Goal: Information Seeking & Learning: Learn about a topic

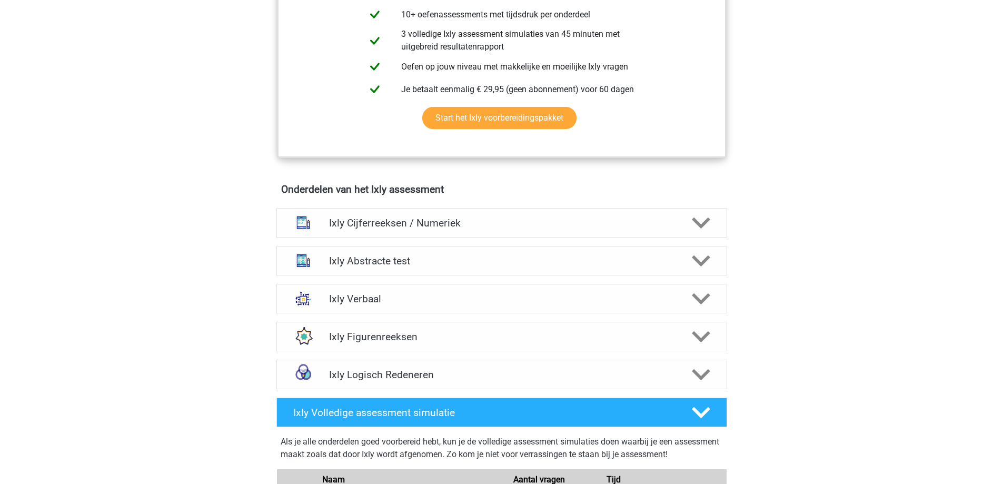
scroll to position [527, 0]
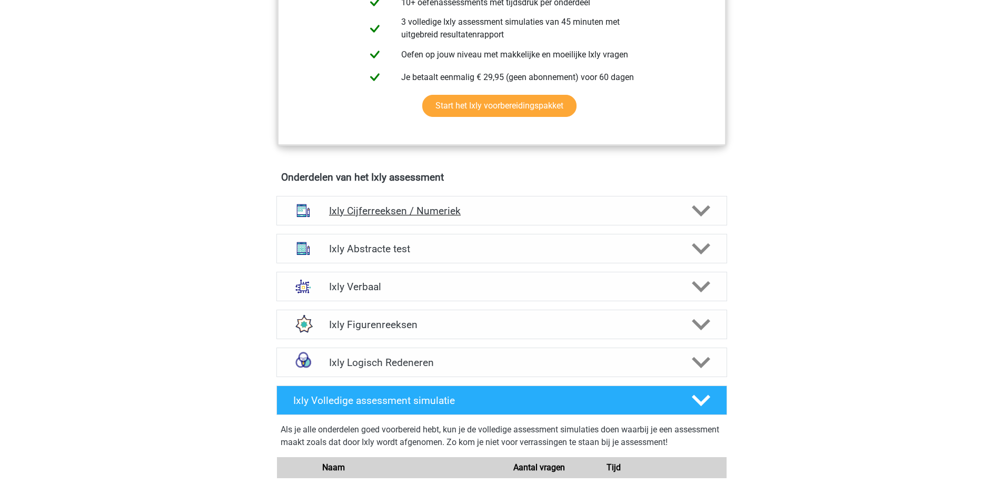
click at [693, 207] on polygon at bounding box center [701, 211] width 18 height 12
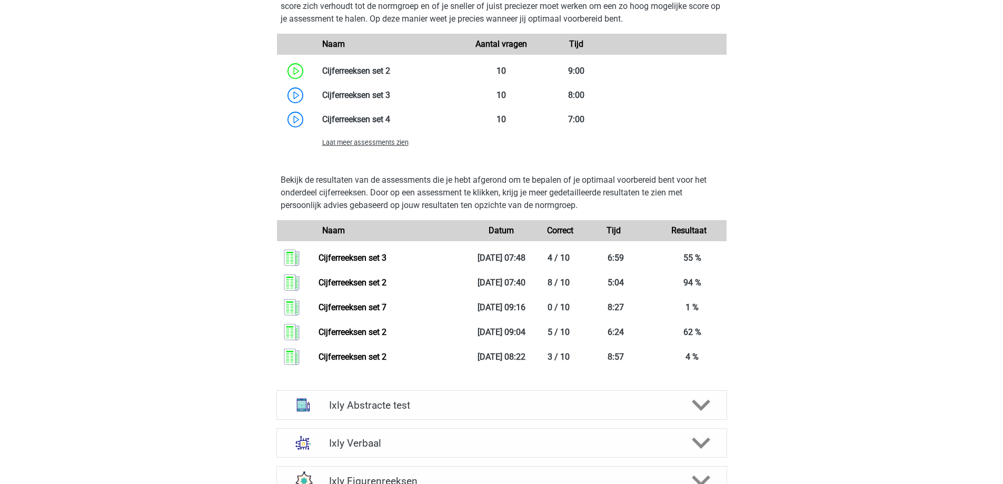
scroll to position [1159, 0]
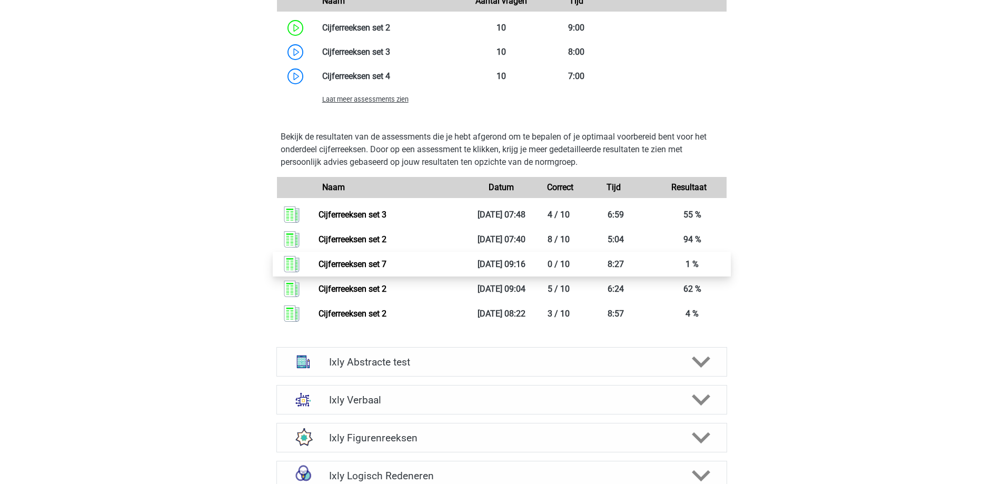
click at [319, 261] on link "Cijferreeksen set 7" at bounding box center [353, 264] width 68 height 10
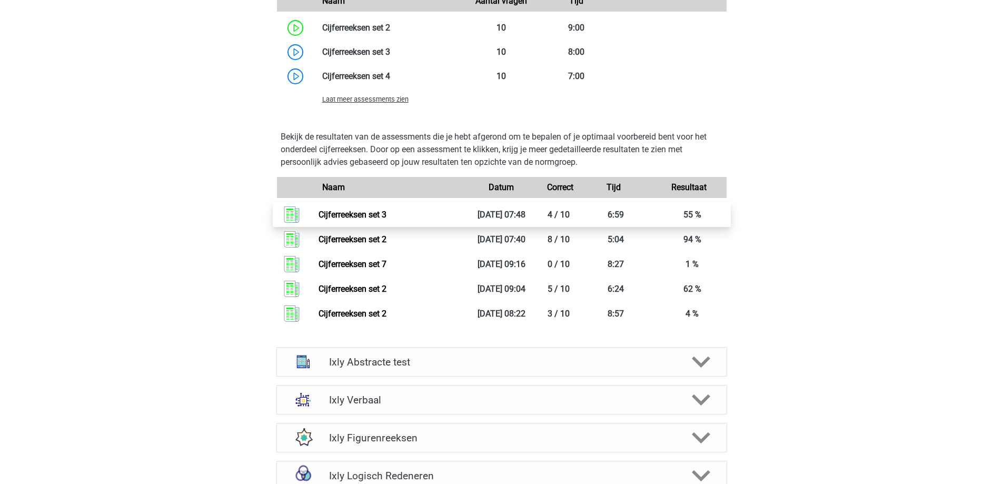
click at [368, 215] on link "Cijferreeksen set 3" at bounding box center [353, 215] width 68 height 10
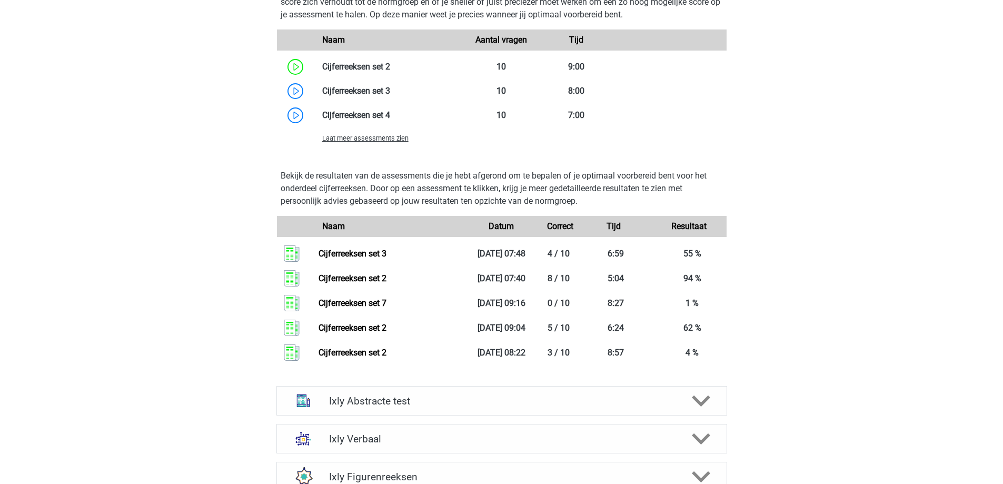
scroll to position [1001, 0]
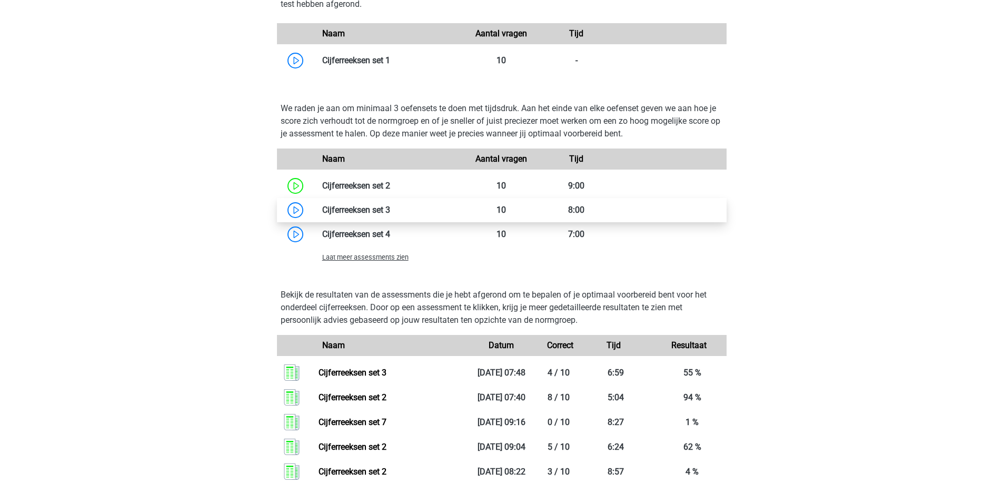
click at [390, 206] on link at bounding box center [390, 210] width 0 height 10
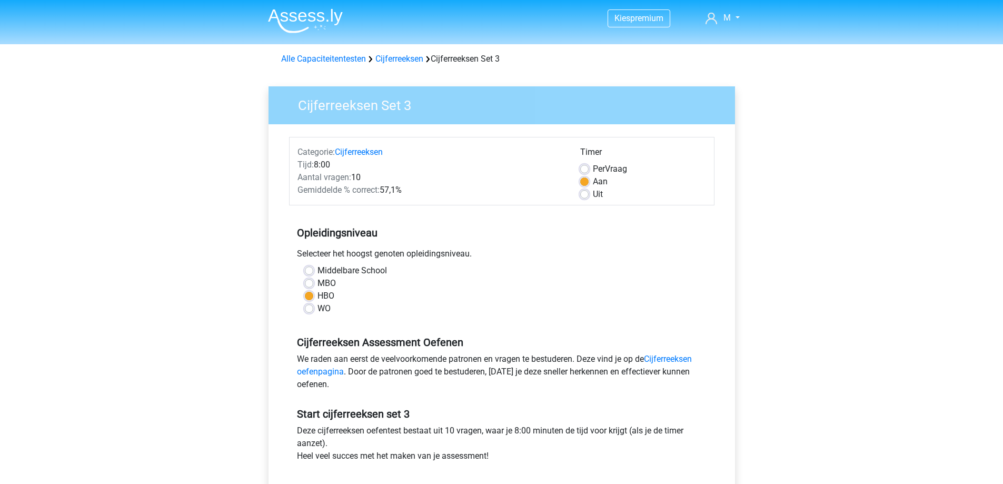
click at [337, 269] on label "Middelbare School" at bounding box center [353, 270] width 70 height 13
click at [313, 269] on input "Middelbare School" at bounding box center [309, 269] width 8 height 11
radio input "true"
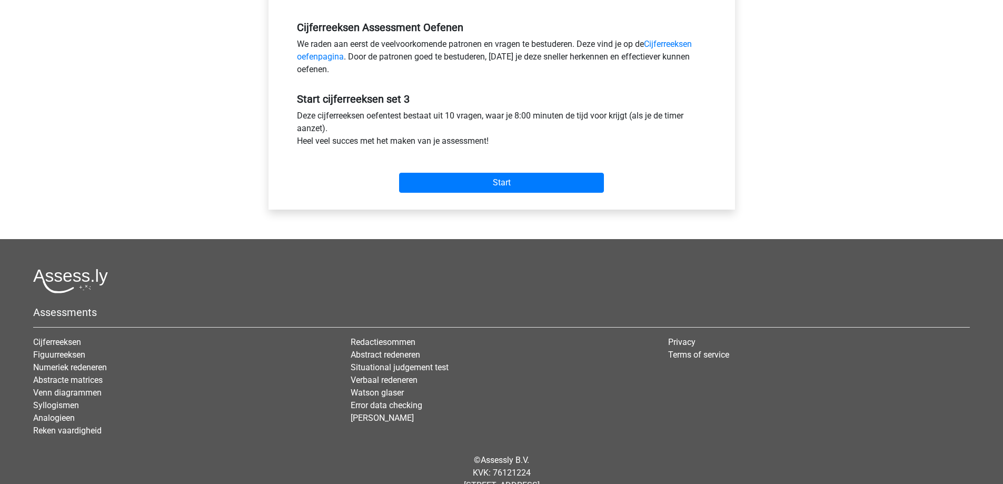
scroll to position [348, 0]
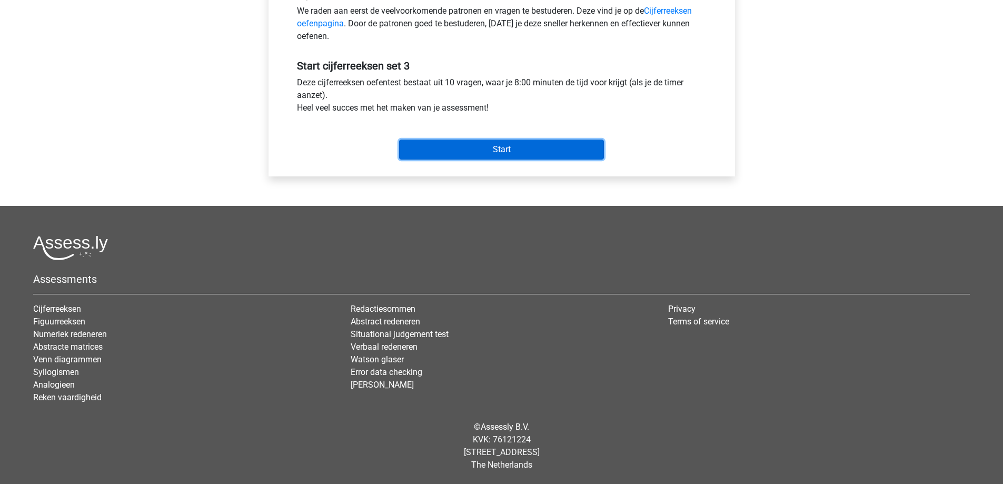
click at [511, 152] on input "Start" at bounding box center [501, 150] width 205 height 20
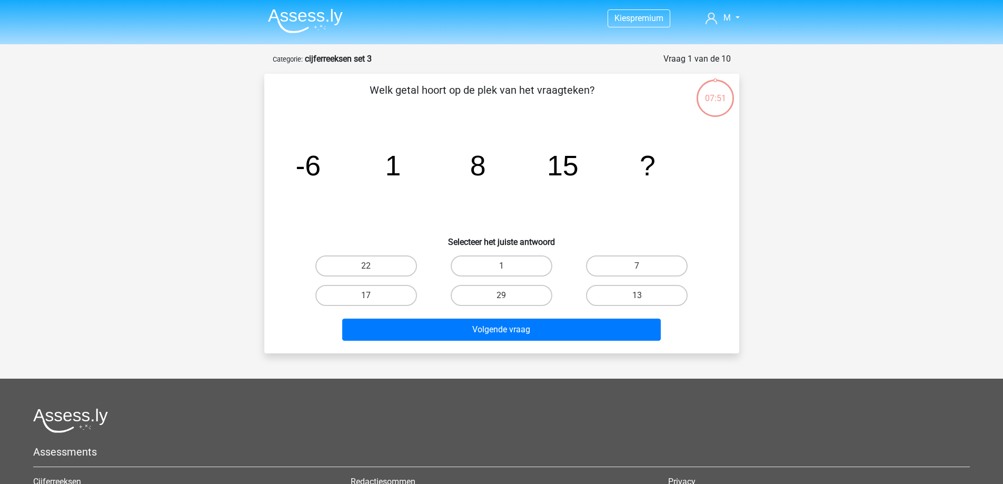
click at [372, 268] on input "22" at bounding box center [369, 269] width 7 height 7
radio input "true"
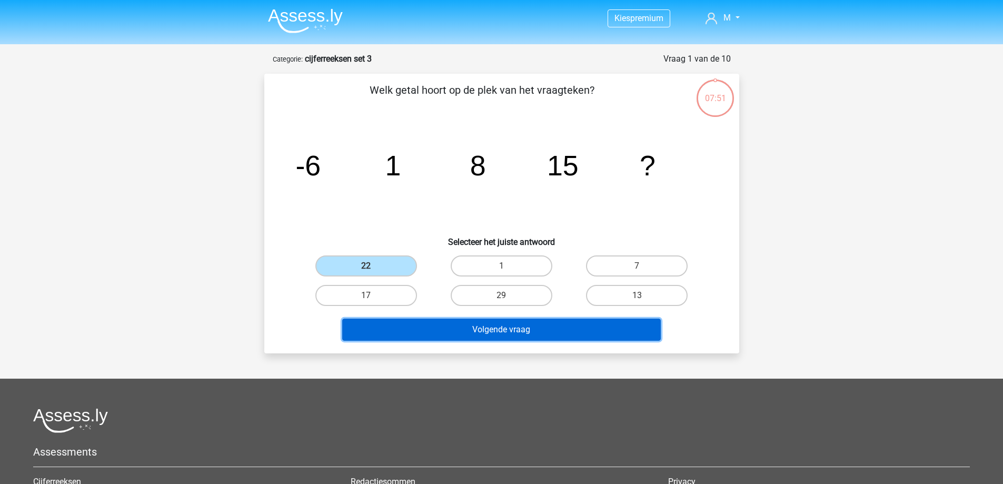
click at [421, 328] on button "Volgende vraag" at bounding box center [501, 330] width 319 height 22
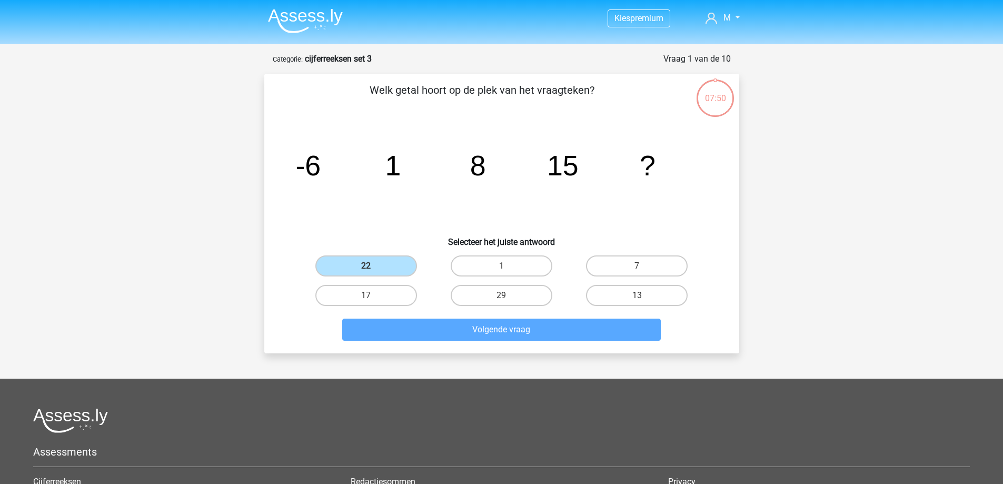
scroll to position [53, 0]
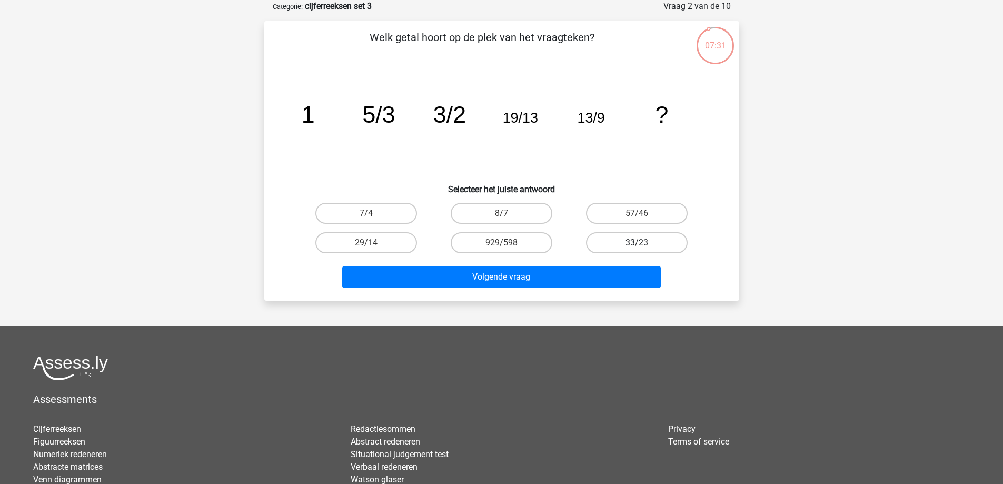
click at [642, 238] on label "33/23" at bounding box center [637, 242] width 102 height 21
click at [642, 243] on input "33/23" at bounding box center [640, 246] width 7 height 7
radio input "true"
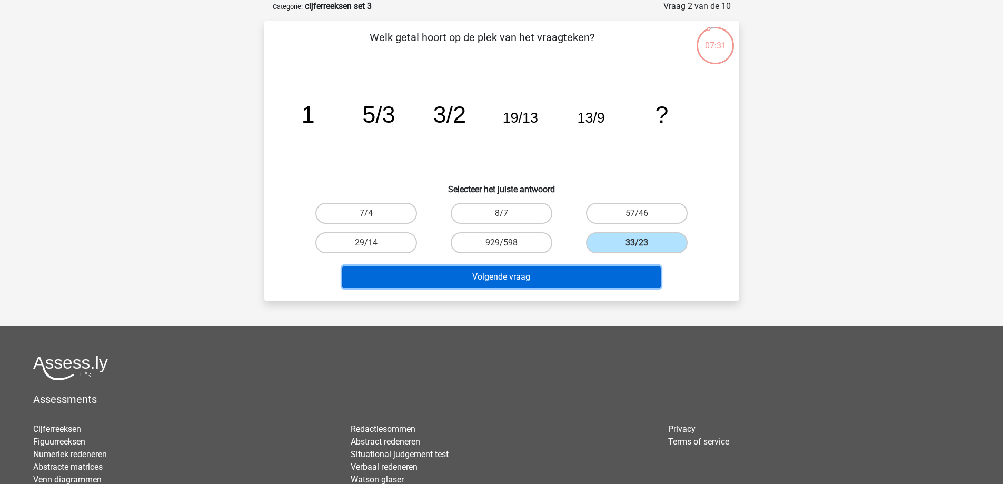
click at [545, 279] on button "Volgende vraag" at bounding box center [501, 277] width 319 height 22
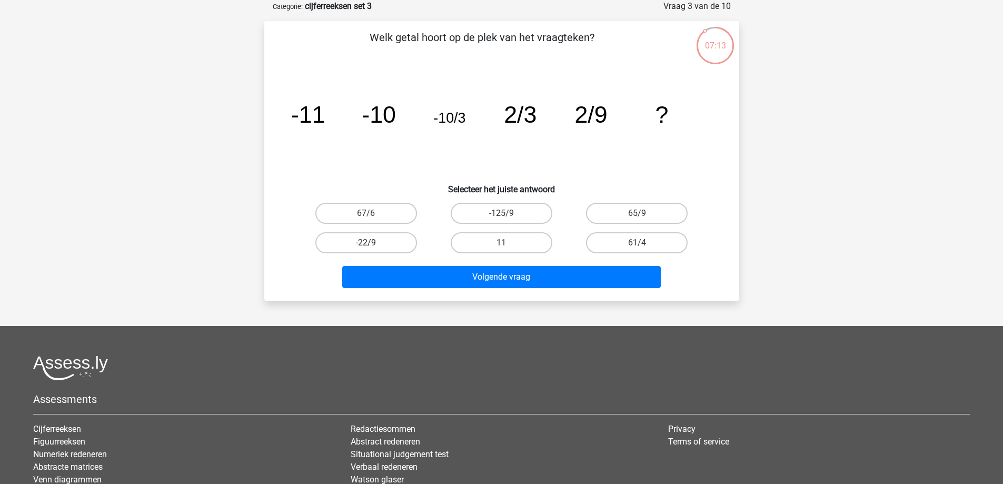
click at [378, 244] on label "-22/9" at bounding box center [366, 242] width 102 height 21
click at [373, 244] on input "-22/9" at bounding box center [369, 246] width 7 height 7
radio input "true"
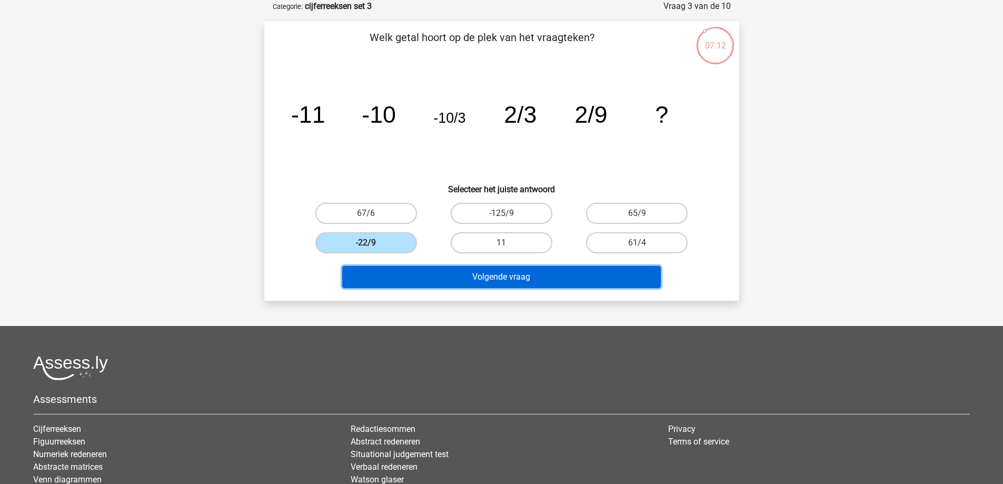
click at [467, 272] on button "Volgende vraag" at bounding box center [501, 277] width 319 height 22
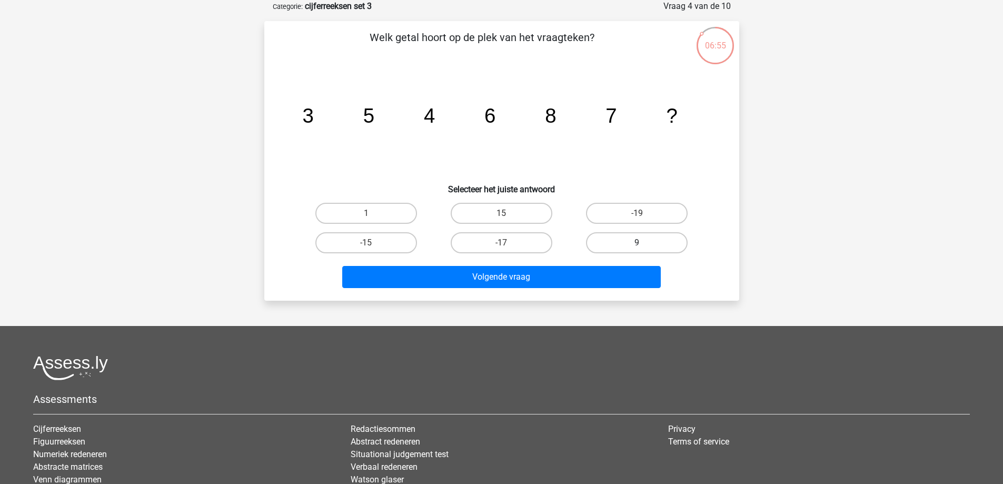
click at [606, 234] on label "9" at bounding box center [637, 242] width 102 height 21
click at [637, 243] on input "9" at bounding box center [640, 246] width 7 height 7
radio input "true"
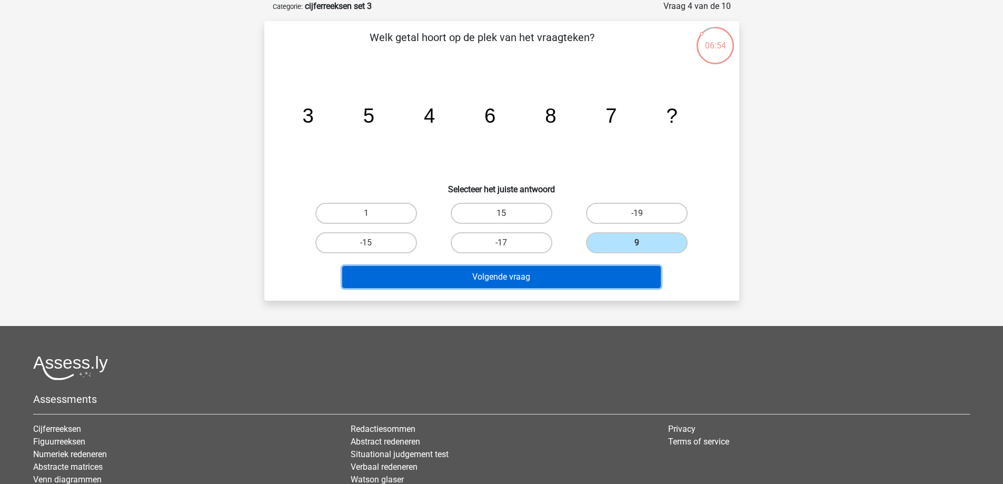
click at [588, 282] on button "Volgende vraag" at bounding box center [501, 277] width 319 height 22
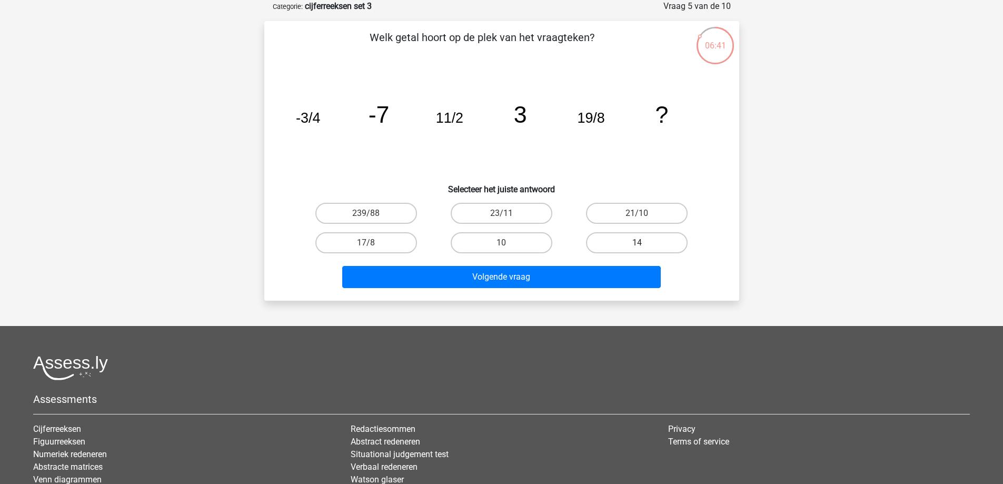
click at [603, 243] on label "14" at bounding box center [637, 242] width 102 height 21
click at [637, 243] on input "14" at bounding box center [640, 246] width 7 height 7
radio input "true"
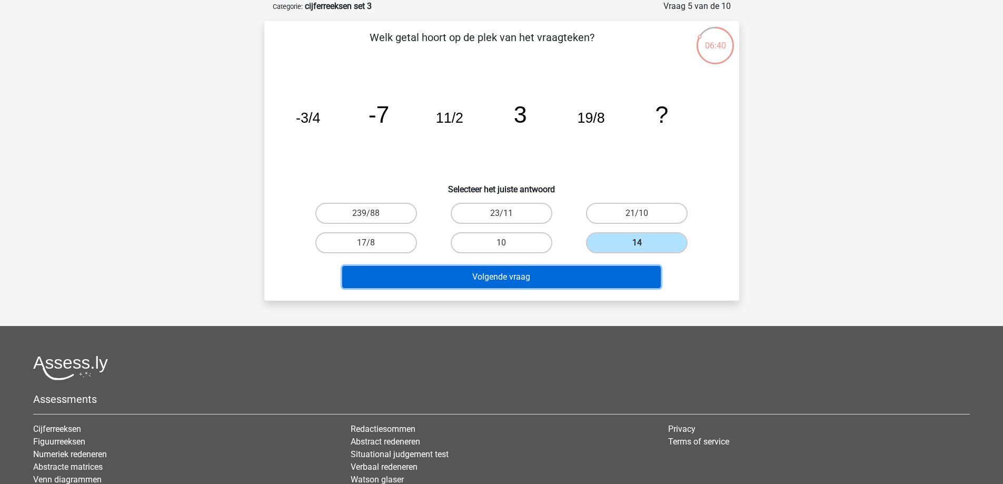
click at [588, 277] on button "Volgende vraag" at bounding box center [501, 277] width 319 height 22
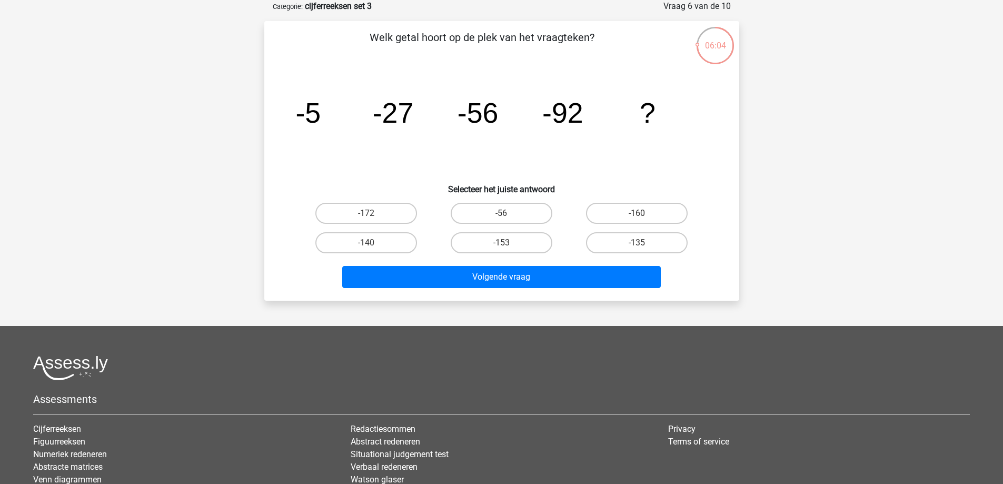
click at [392, 228] on div "-140" at bounding box center [366, 242] width 135 height 29
click at [391, 242] on label "-140" at bounding box center [366, 242] width 102 height 21
click at [373, 243] on input "-140" at bounding box center [369, 246] width 7 height 7
radio input "true"
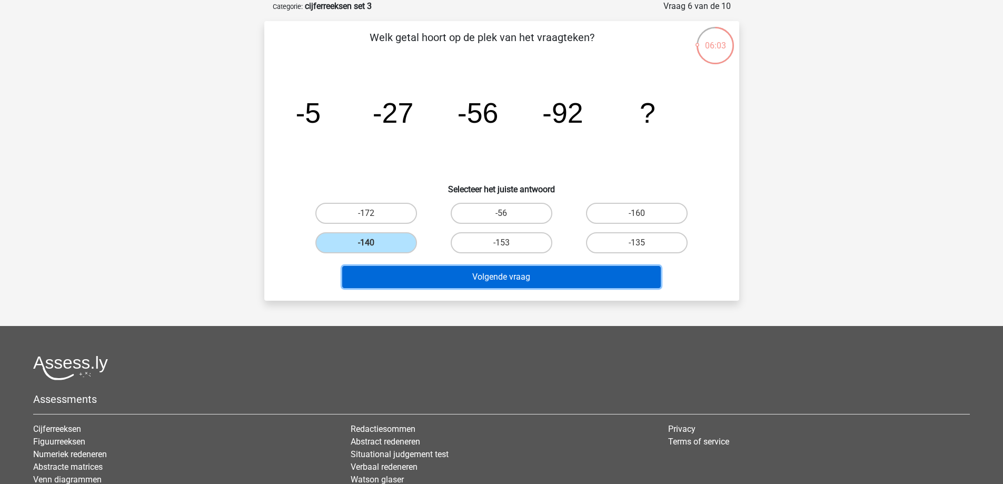
click at [507, 279] on button "Volgende vraag" at bounding box center [501, 277] width 319 height 22
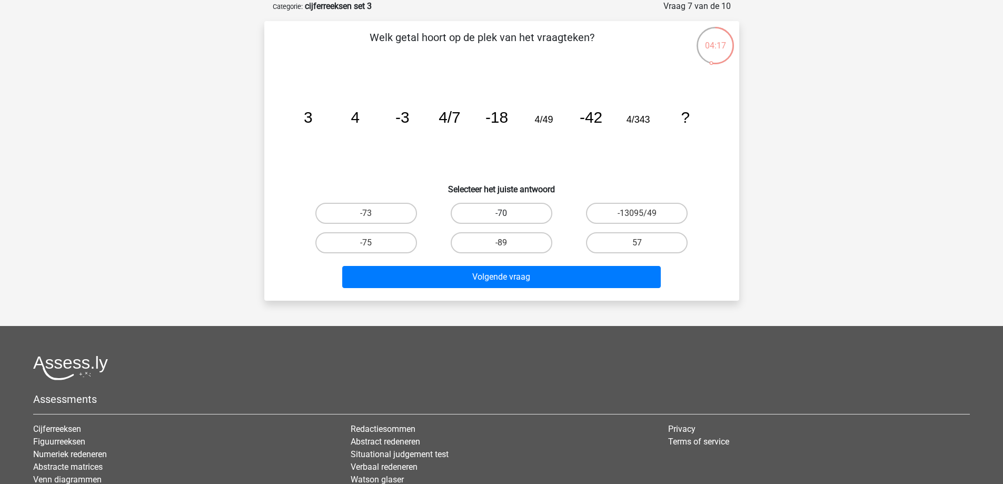
click at [521, 206] on label "-70" at bounding box center [502, 213] width 102 height 21
click at [508, 213] on input "-70" at bounding box center [504, 216] width 7 height 7
radio input "true"
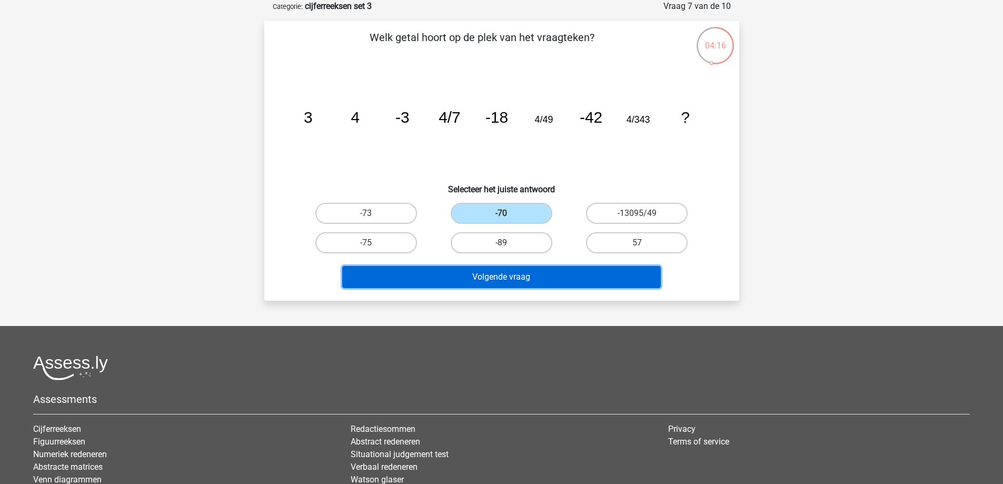
click at [589, 275] on button "Volgende vraag" at bounding box center [501, 277] width 319 height 22
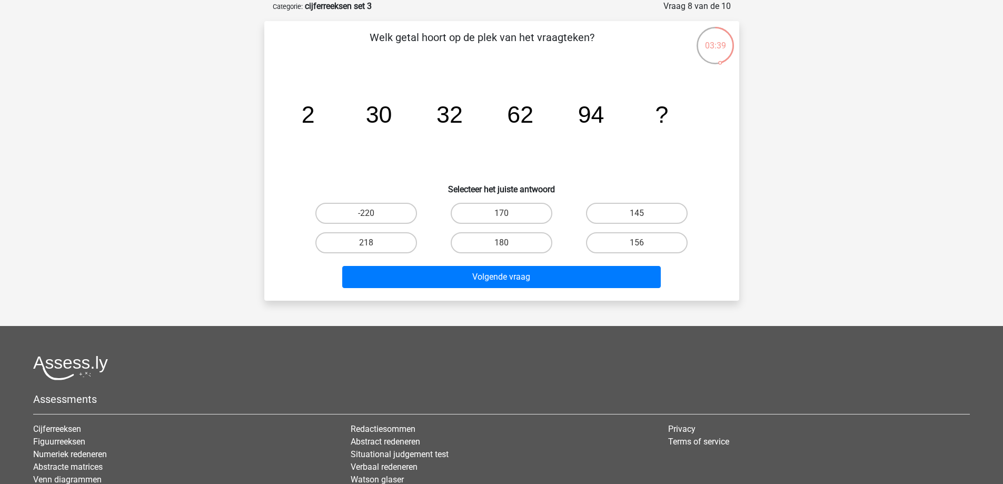
click at [643, 244] on input "156" at bounding box center [640, 246] width 7 height 7
radio input "true"
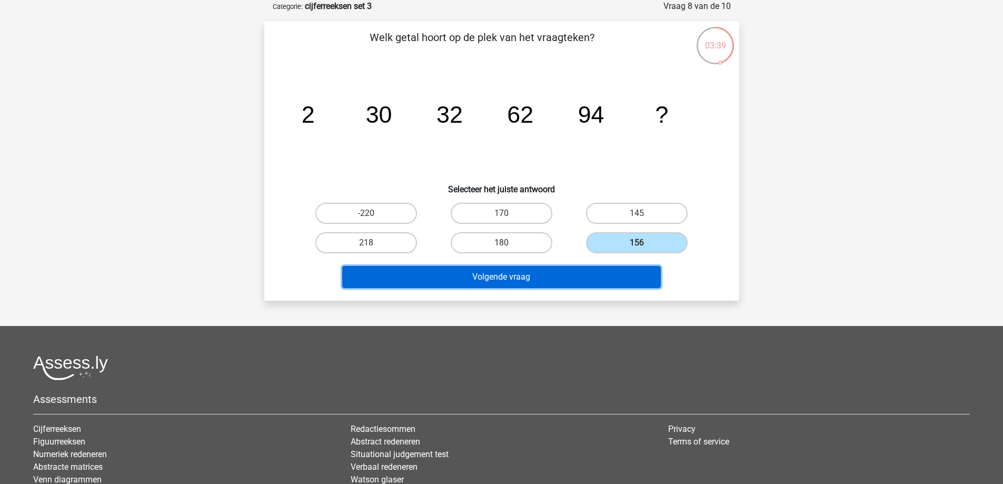
click at [627, 281] on button "Volgende vraag" at bounding box center [501, 277] width 319 height 22
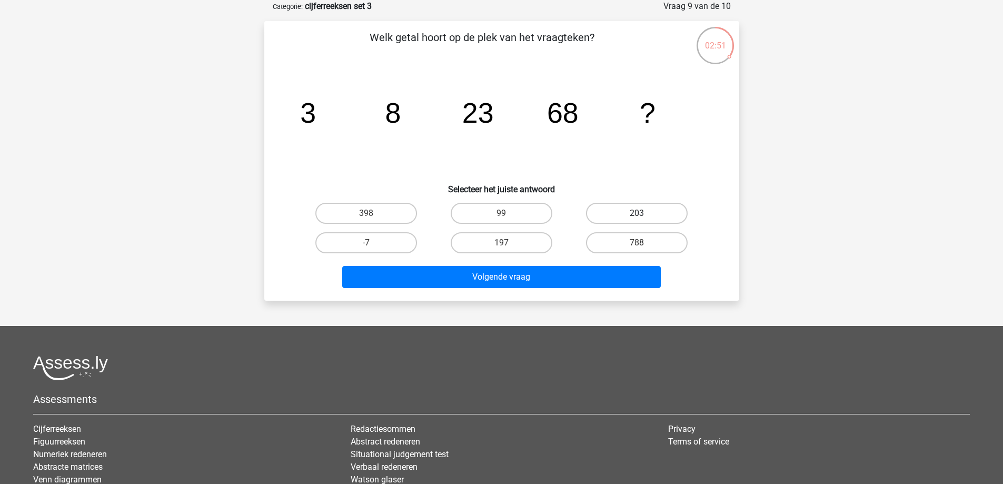
click at [646, 206] on label "203" at bounding box center [637, 213] width 102 height 21
click at [644, 213] on input "203" at bounding box center [640, 216] width 7 height 7
radio input "true"
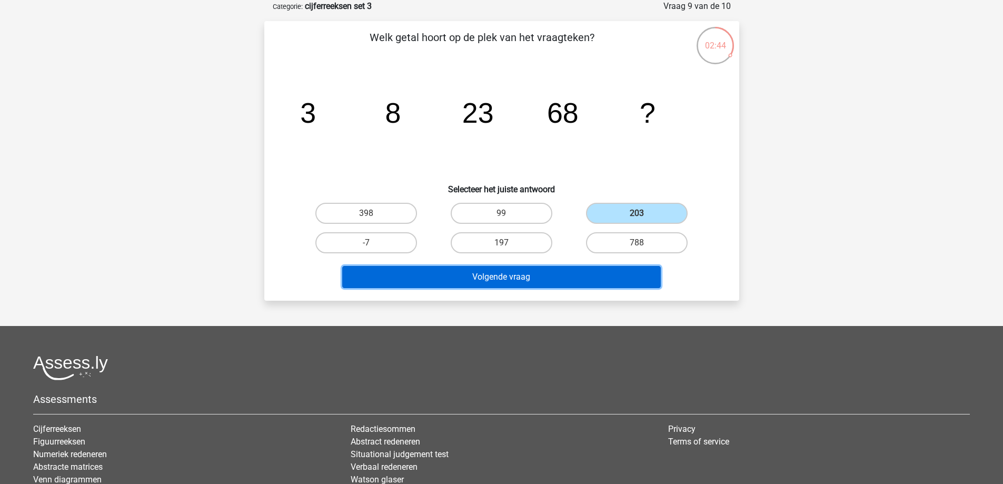
click at [532, 279] on button "Volgende vraag" at bounding box center [501, 277] width 319 height 22
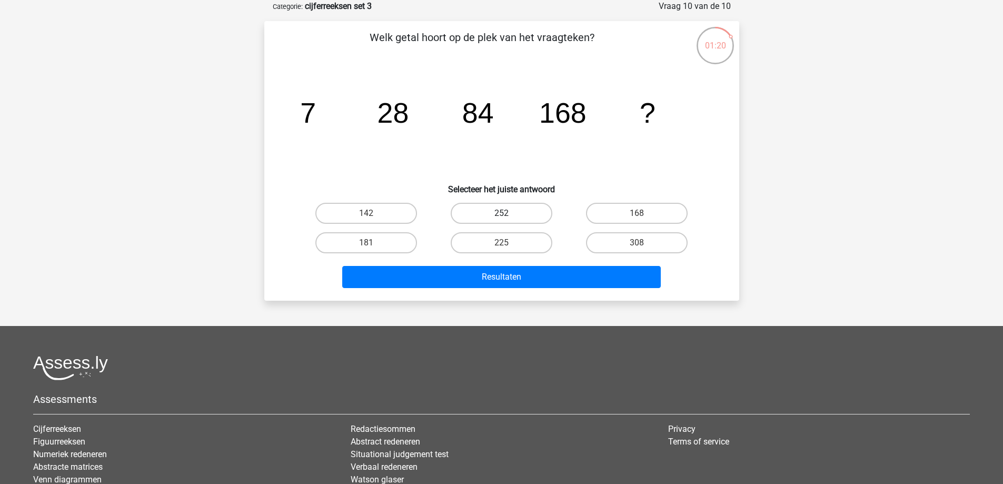
click at [502, 212] on label "252" at bounding box center [502, 213] width 102 height 21
click at [502, 213] on input "252" at bounding box center [504, 216] width 7 height 7
radio input "true"
click at [521, 288] on div "Resultaten" at bounding box center [502, 279] width 407 height 26
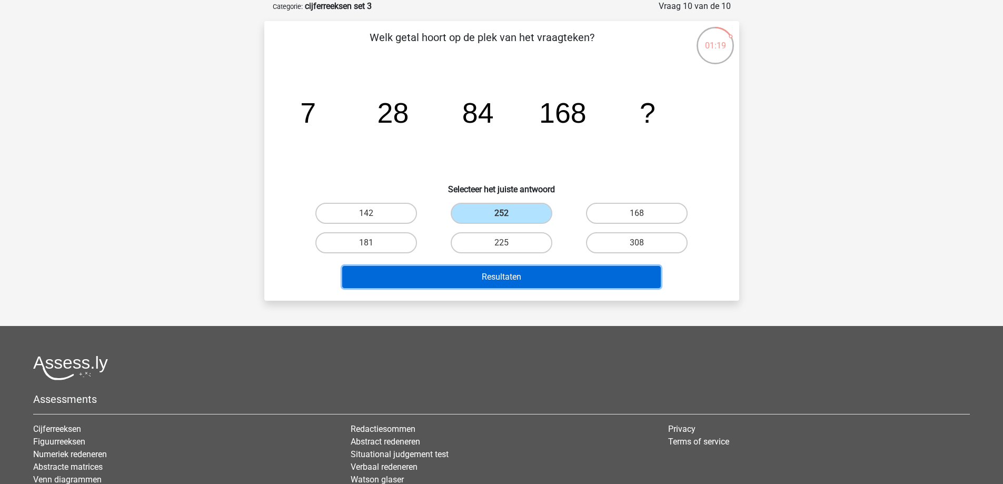
click at [524, 277] on button "Resultaten" at bounding box center [501, 277] width 319 height 22
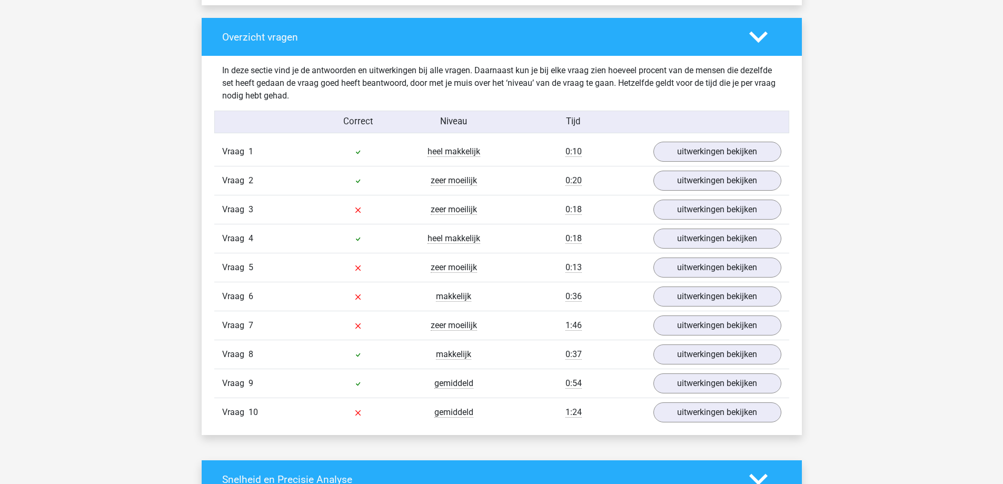
scroll to position [790, 0]
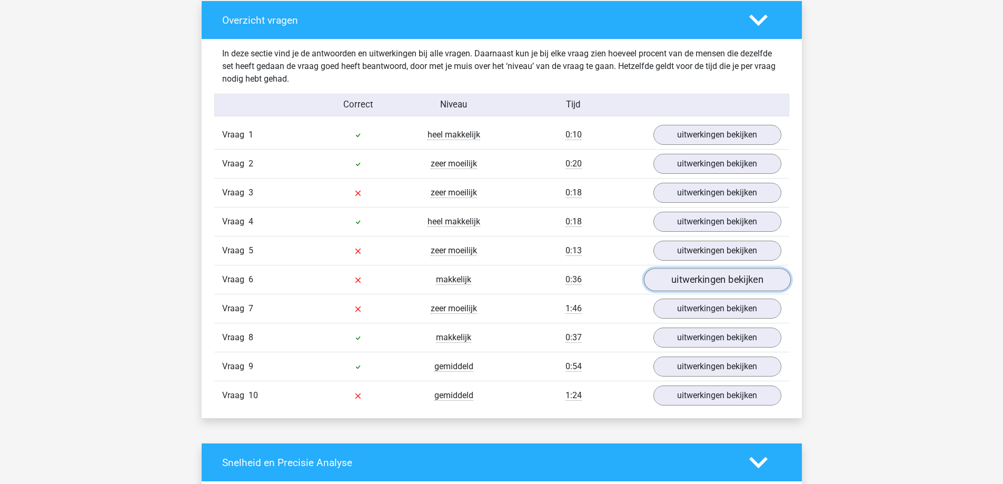
click at [681, 286] on link "uitwerkingen bekijken" at bounding box center [717, 280] width 147 height 23
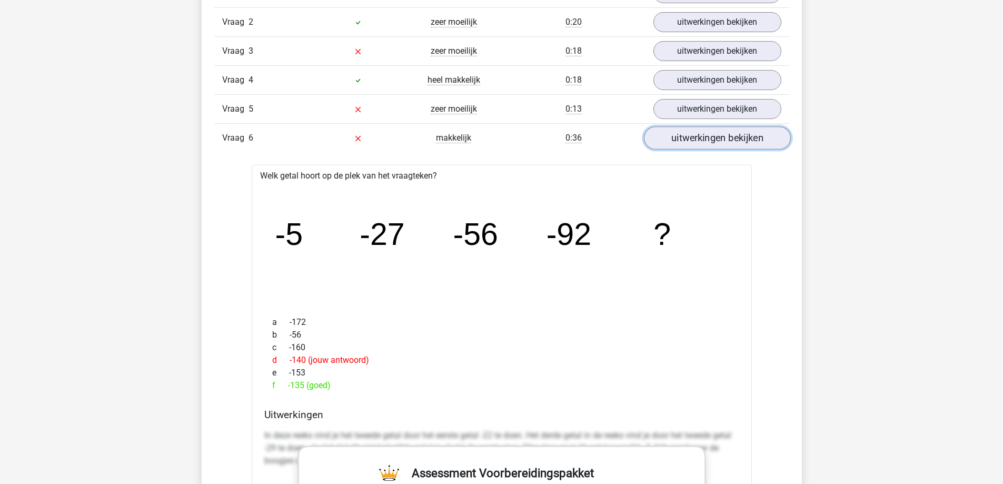
scroll to position [948, 0]
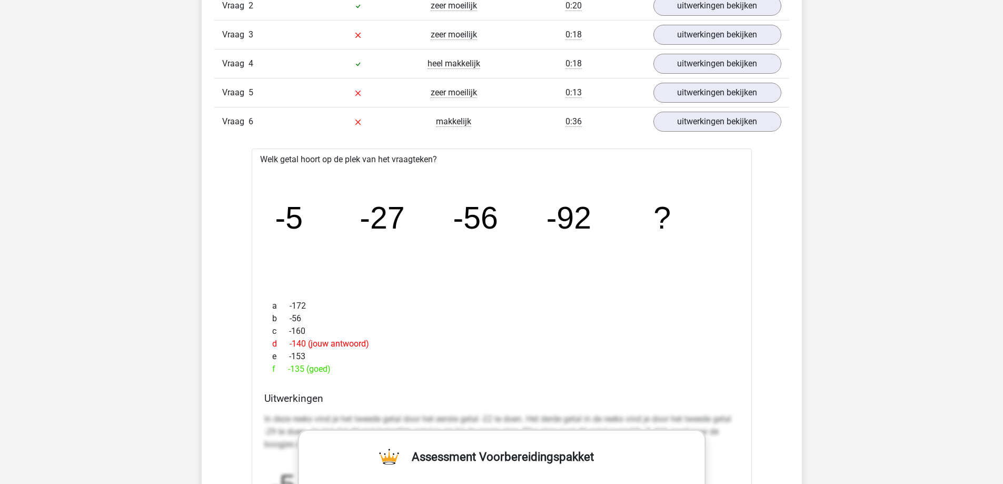
click at [316, 367] on div "f -135 (goed)" at bounding box center [501, 369] width 475 height 13
click at [629, 301] on div "a -172" at bounding box center [501, 306] width 475 height 13
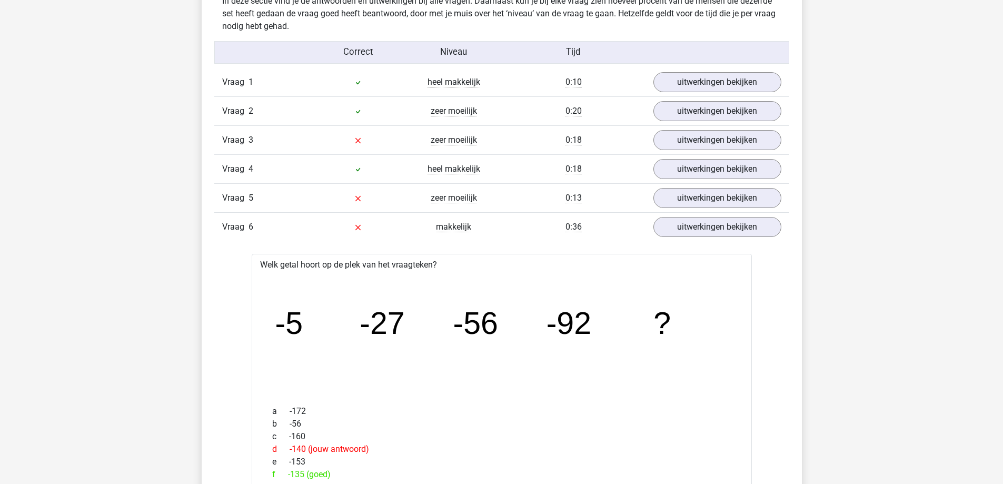
scroll to position [790, 0]
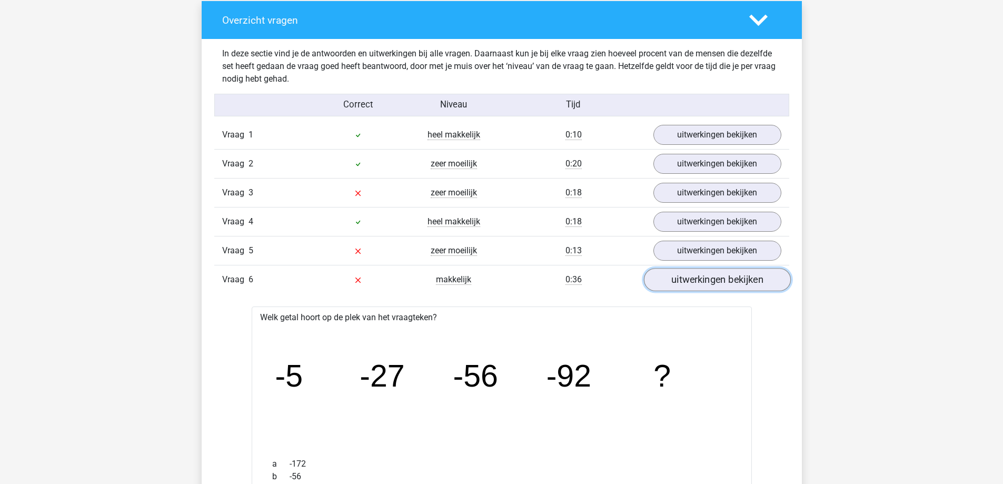
click at [702, 286] on link "uitwerkingen bekijken" at bounding box center [717, 280] width 147 height 23
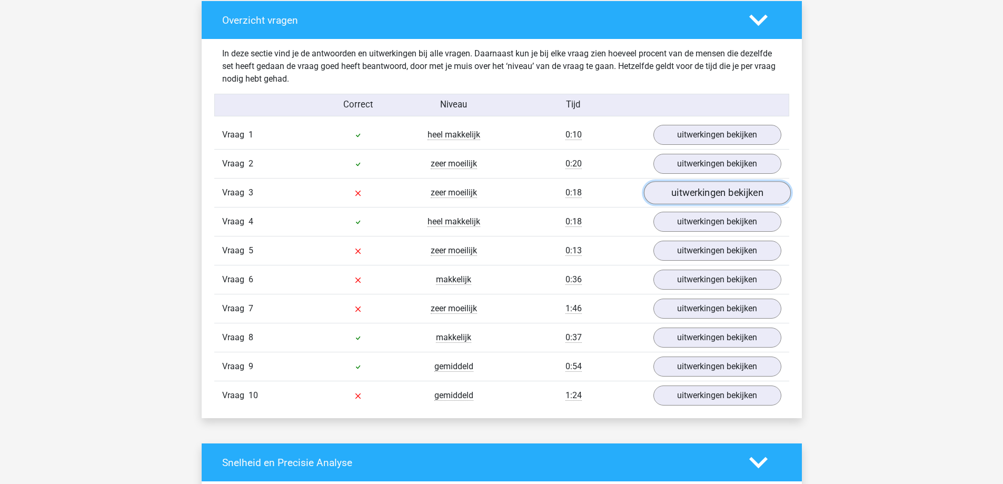
click at [689, 193] on link "uitwerkingen bekijken" at bounding box center [717, 193] width 147 height 23
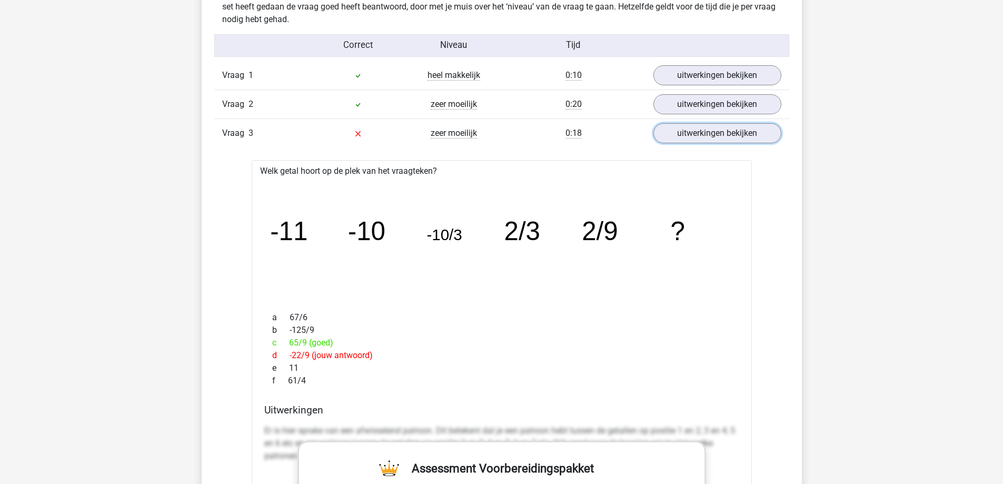
scroll to position [895, 0]
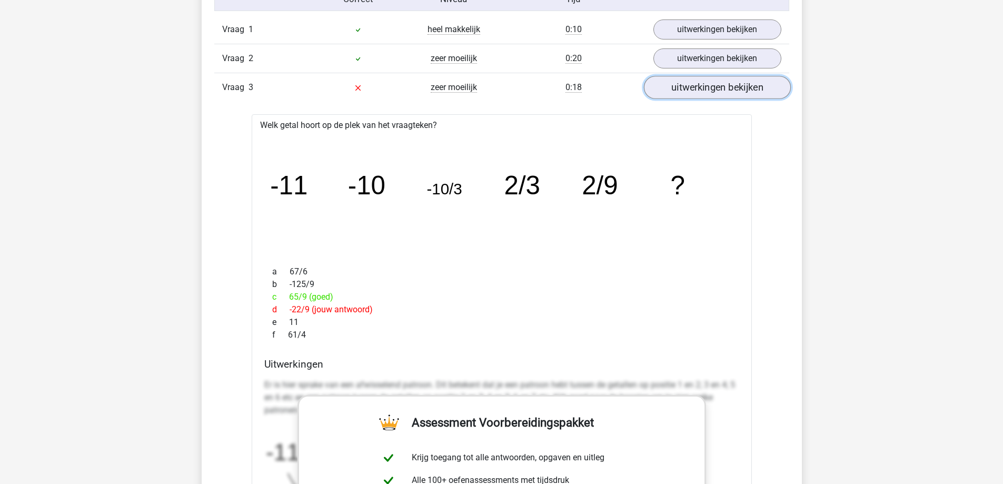
click at [723, 91] on link "uitwerkingen bekijken" at bounding box center [717, 87] width 147 height 23
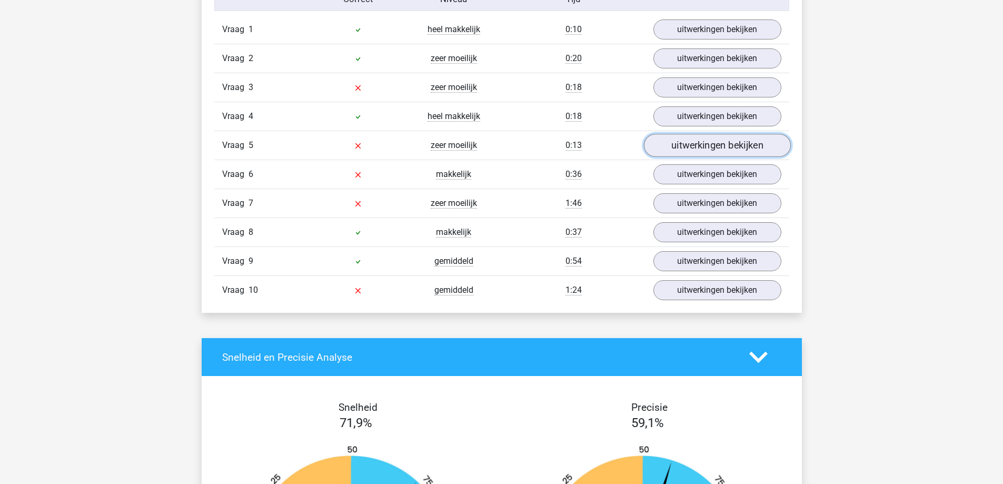
click at [679, 150] on link "uitwerkingen bekijken" at bounding box center [717, 145] width 147 height 23
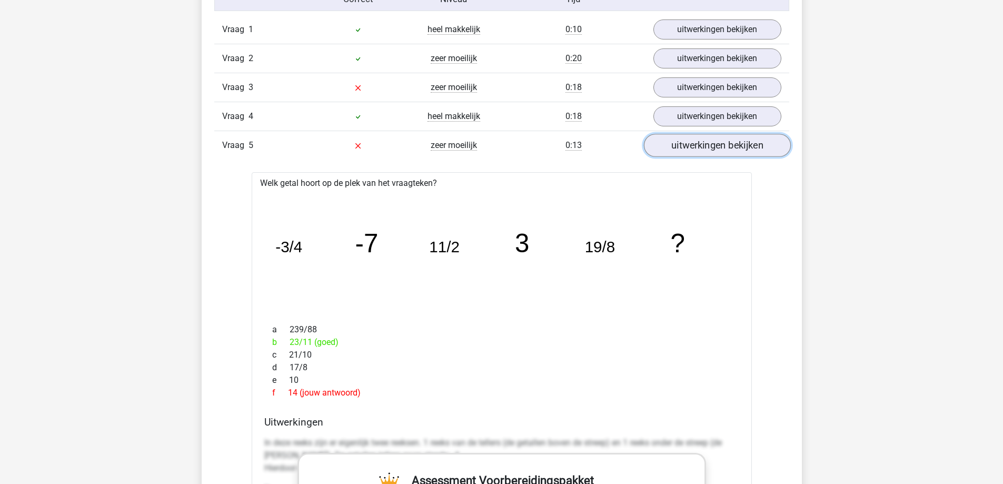
click at [679, 150] on link "uitwerkingen bekijken" at bounding box center [717, 145] width 147 height 23
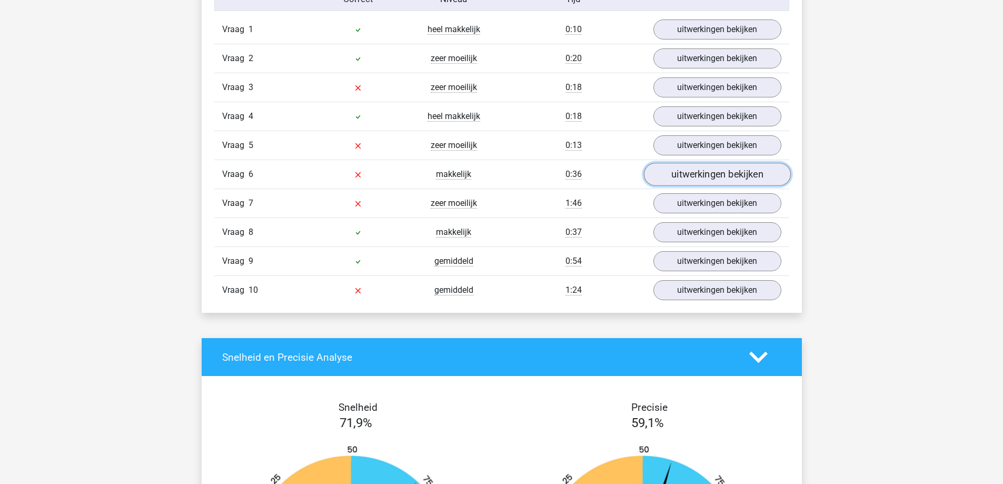
click at [682, 175] on link "uitwerkingen bekijken" at bounding box center [717, 174] width 147 height 23
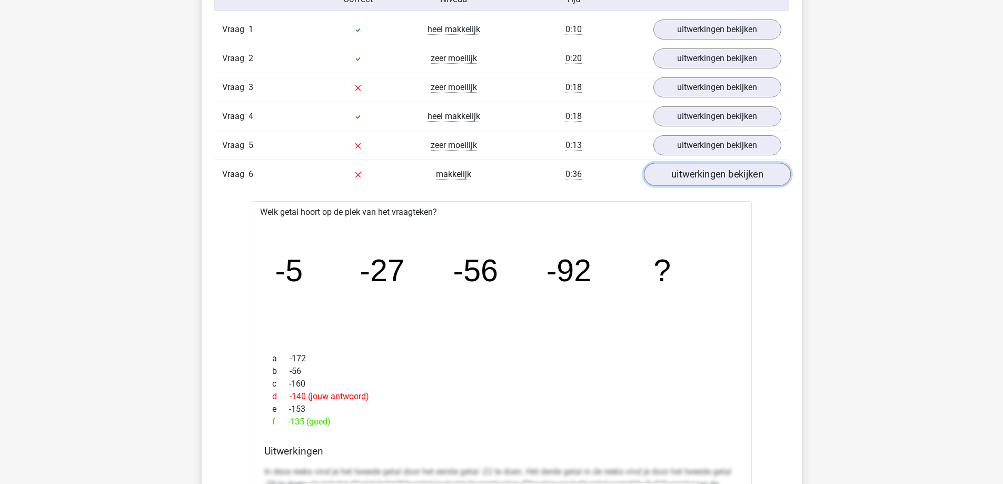
click at [682, 175] on link "uitwerkingen bekijken" at bounding box center [717, 174] width 147 height 23
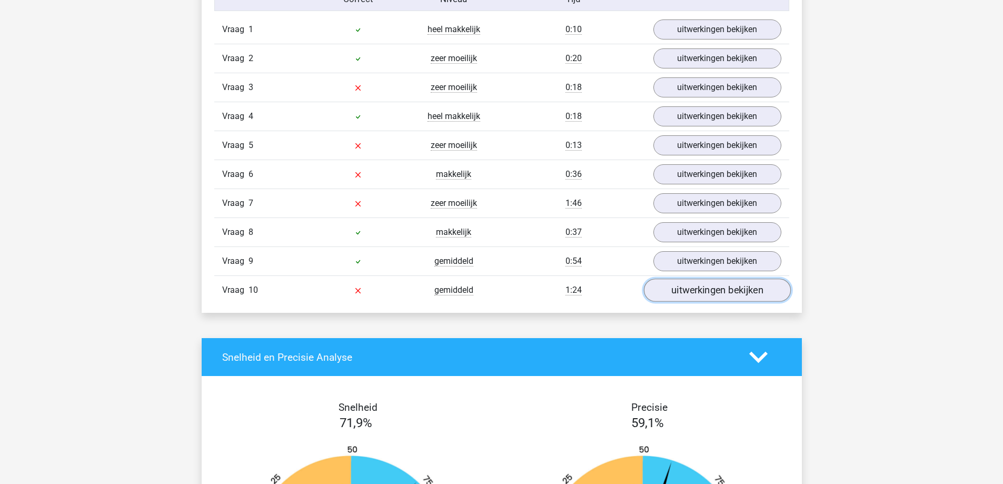
click at [686, 291] on link "uitwerkingen bekijken" at bounding box center [717, 290] width 147 height 23
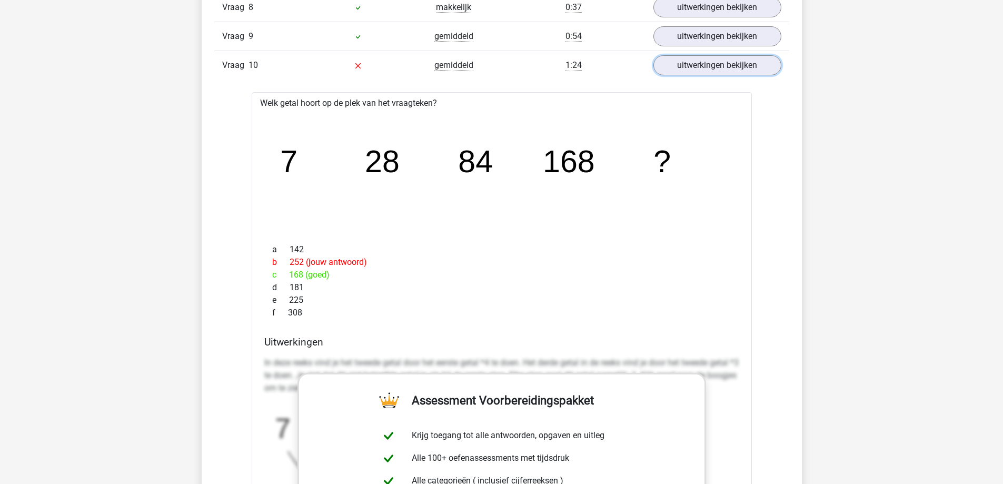
scroll to position [1106, 0]
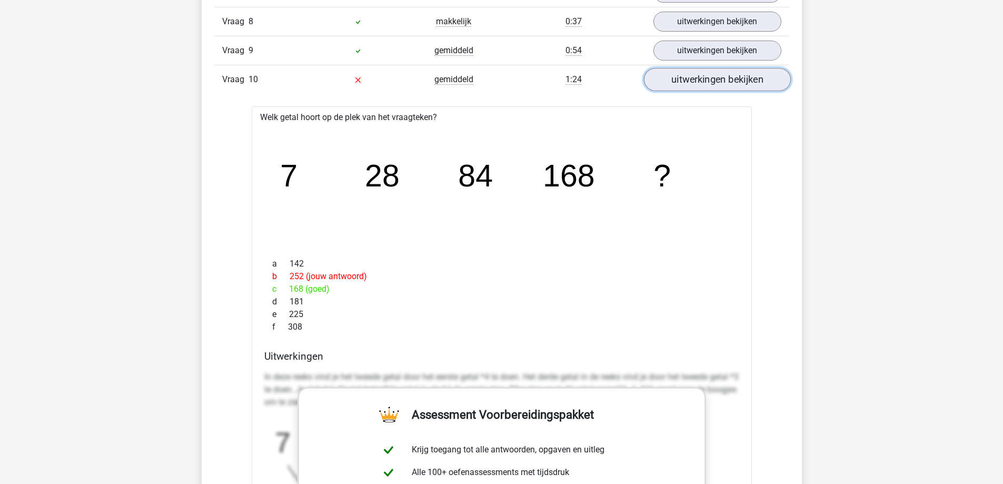
click at [691, 79] on link "uitwerkingen bekijken" at bounding box center [717, 79] width 147 height 23
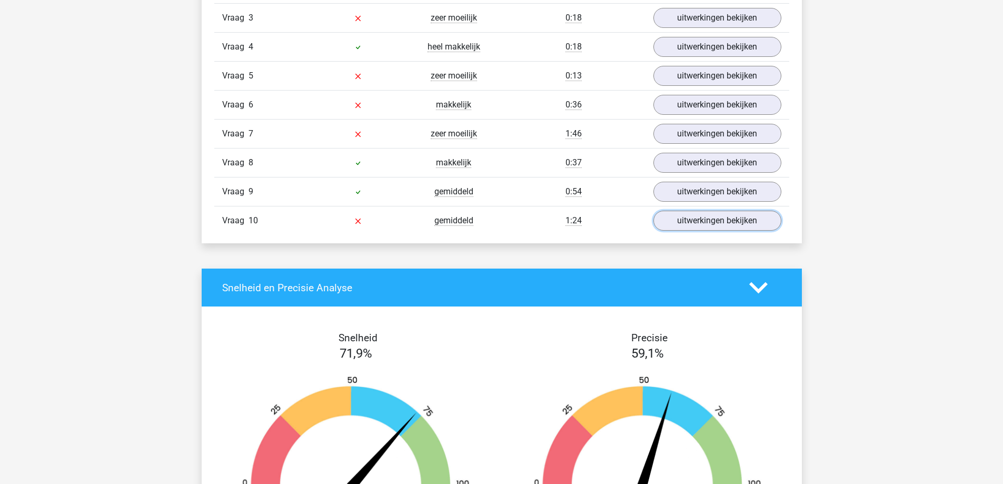
scroll to position [843, 0]
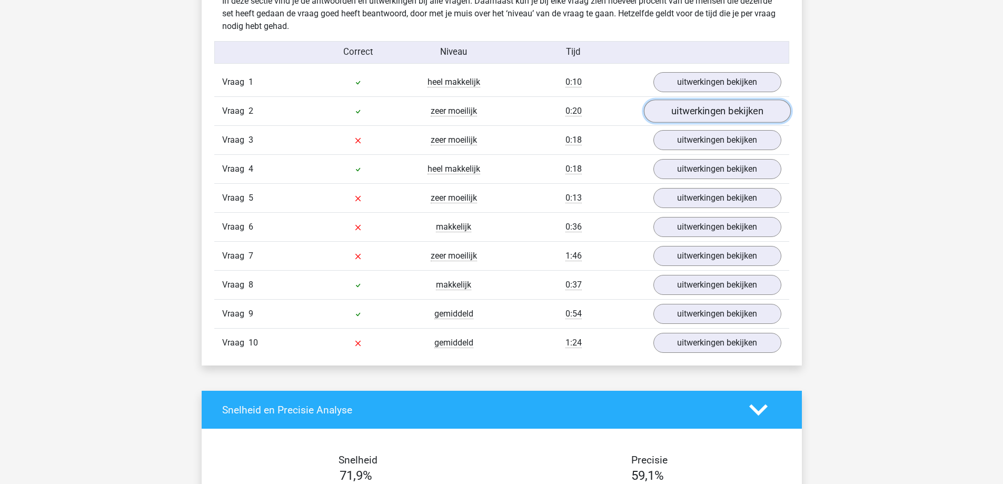
click at [680, 115] on link "uitwerkingen bekijken" at bounding box center [717, 111] width 147 height 23
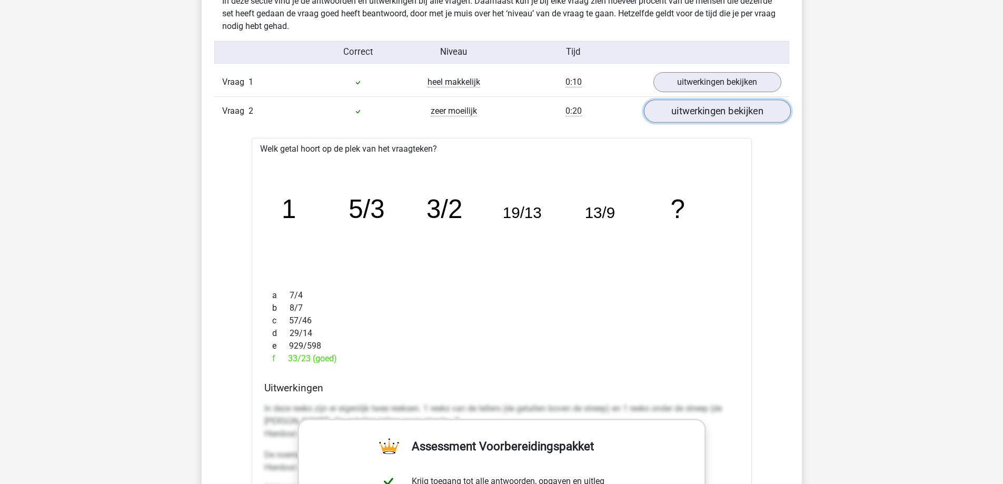
click at [680, 115] on link "uitwerkingen bekijken" at bounding box center [717, 111] width 147 height 23
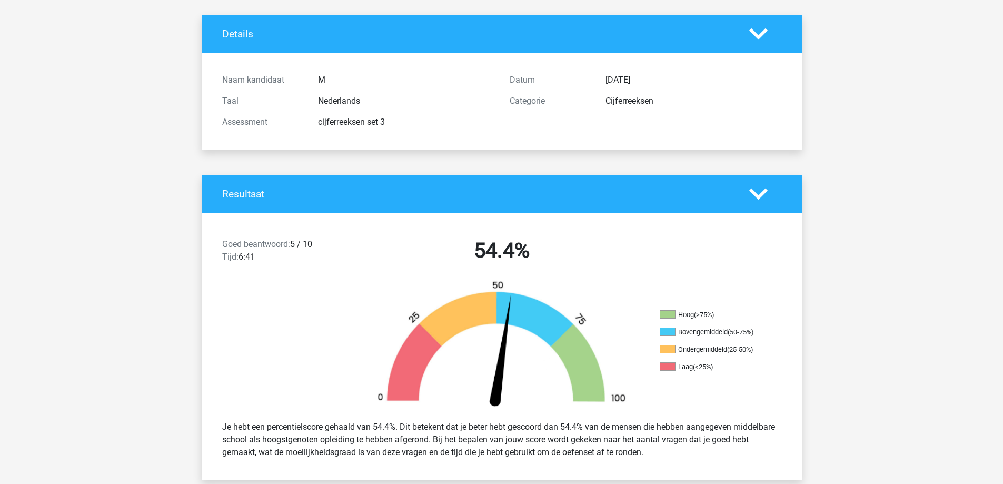
scroll to position [0, 0]
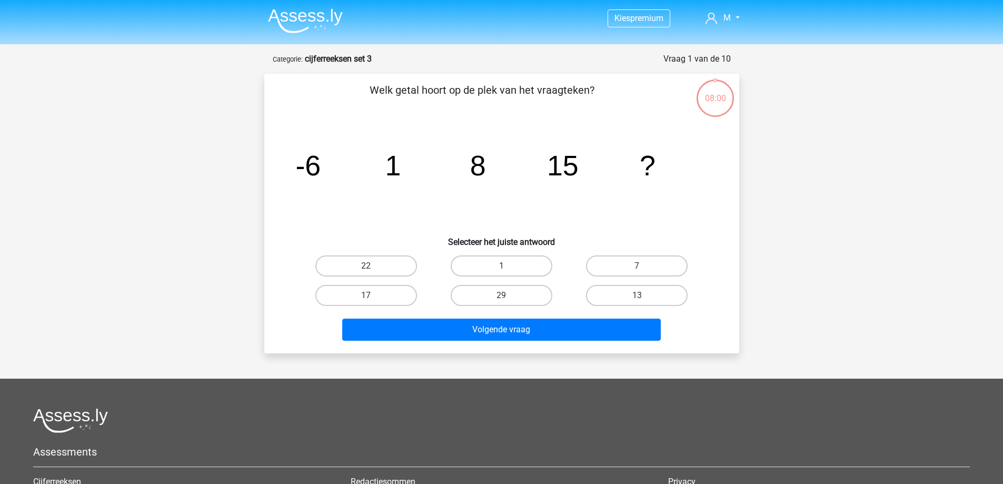
scroll to position [53, 0]
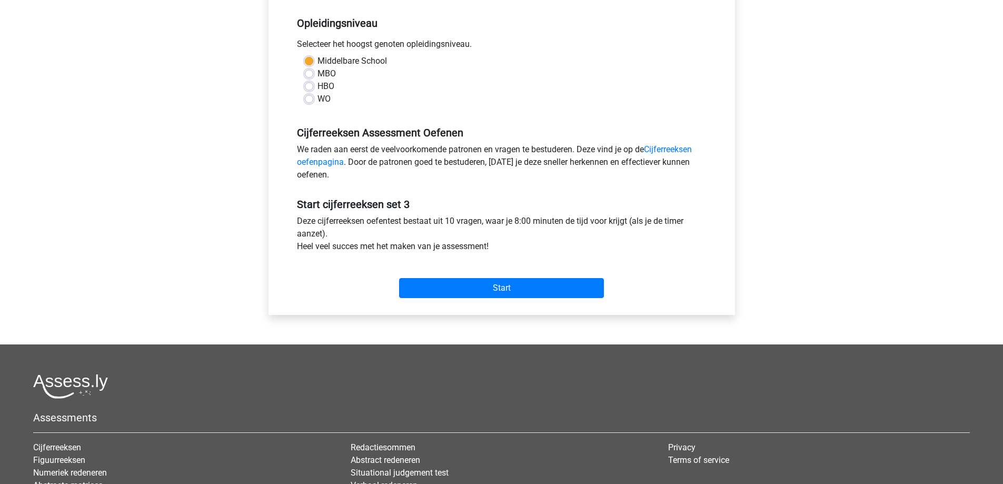
scroll to position [32, 0]
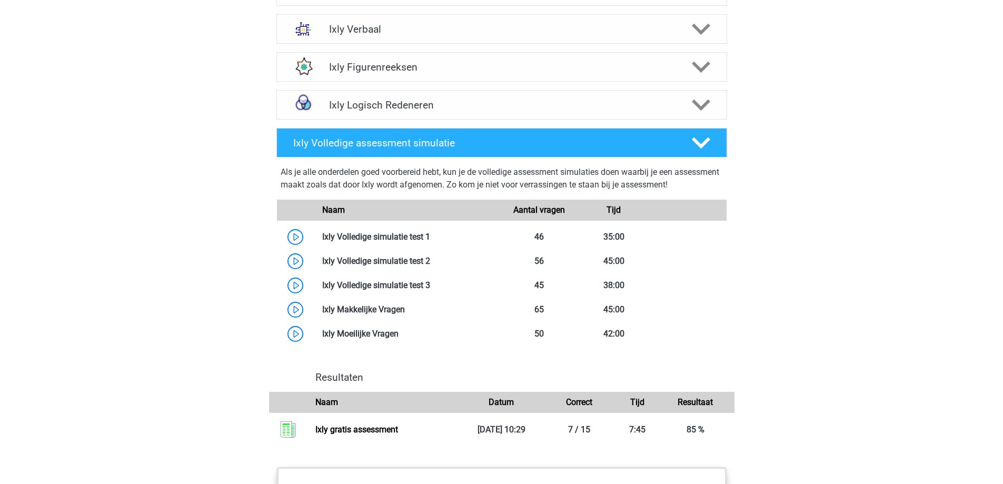
scroll to position [737, 0]
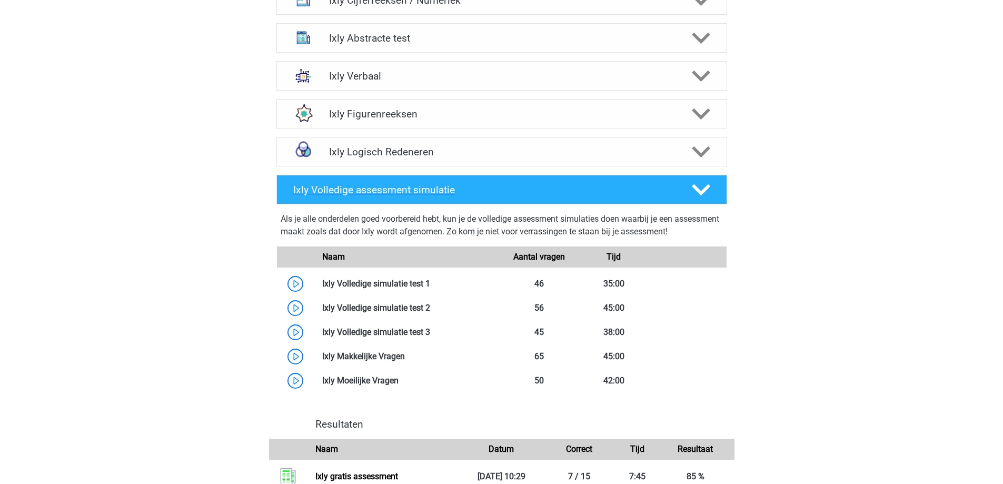
click at [656, 189] on h4 "Ixly Volledige assessment simulatie" at bounding box center [483, 190] width 381 height 12
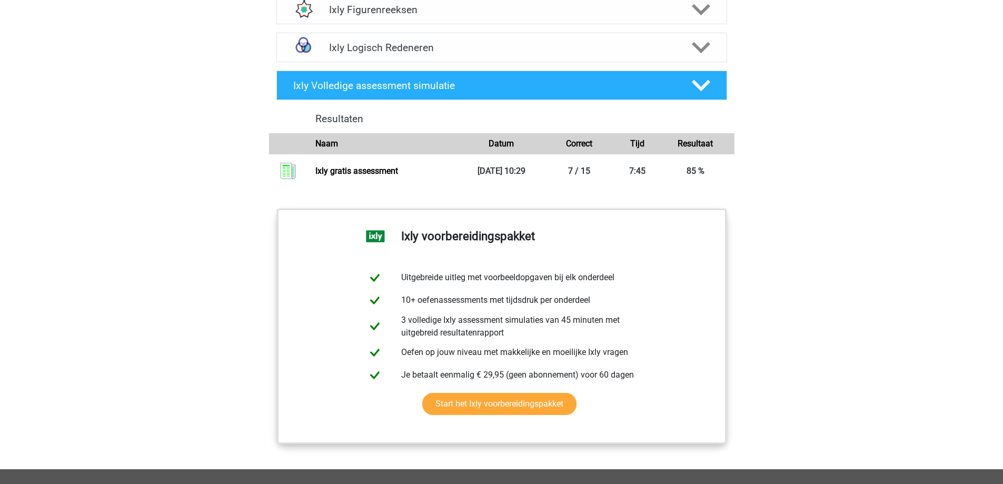
scroll to position [843, 0]
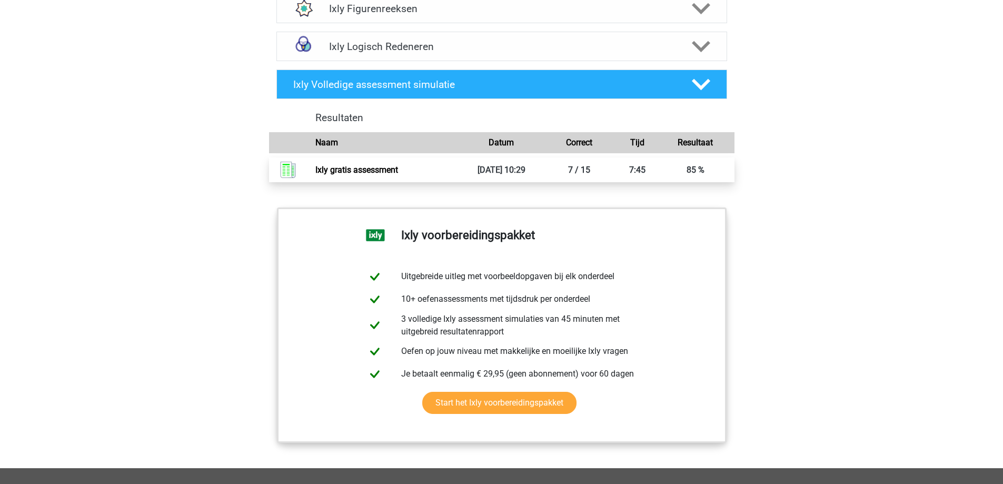
click at [351, 173] on link "Ixly gratis assessment" at bounding box center [356, 170] width 83 height 10
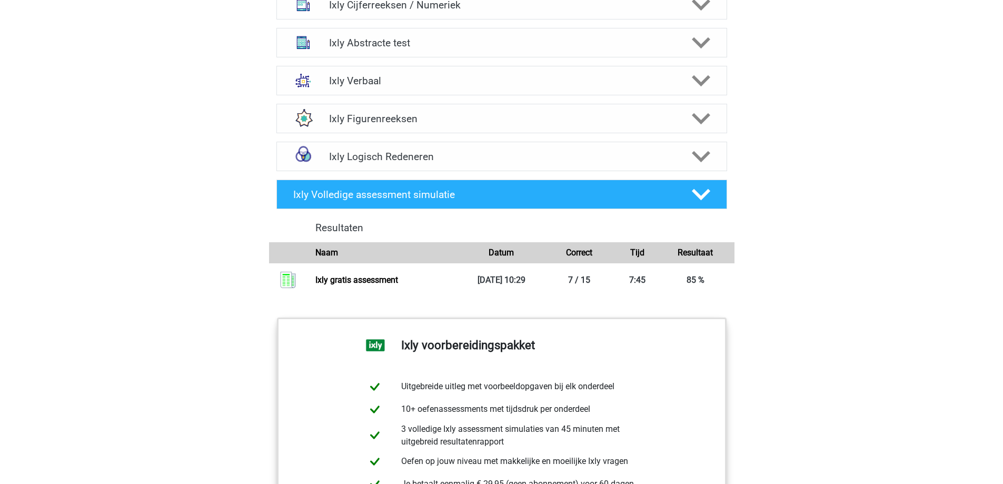
scroll to position [685, 0]
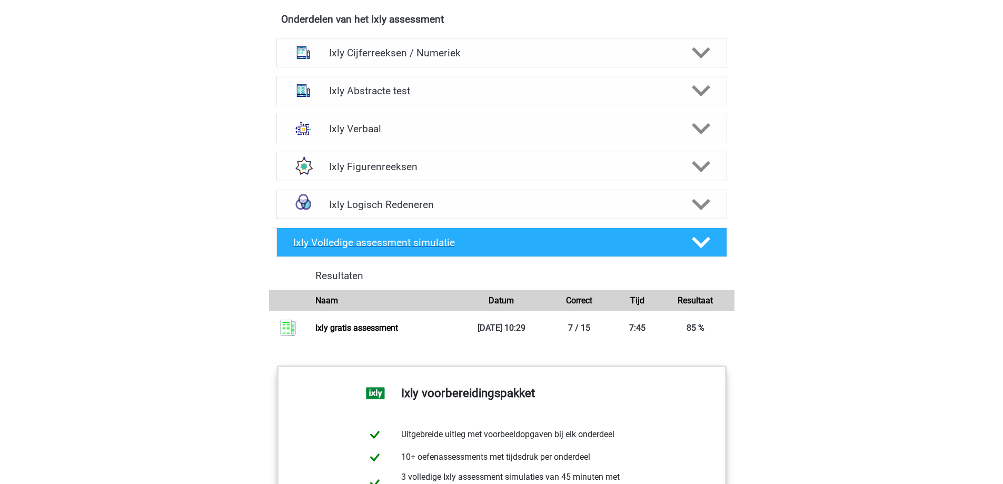
click at [576, 238] on h4 "Ixly Volledige assessment simulatie" at bounding box center [483, 242] width 381 height 12
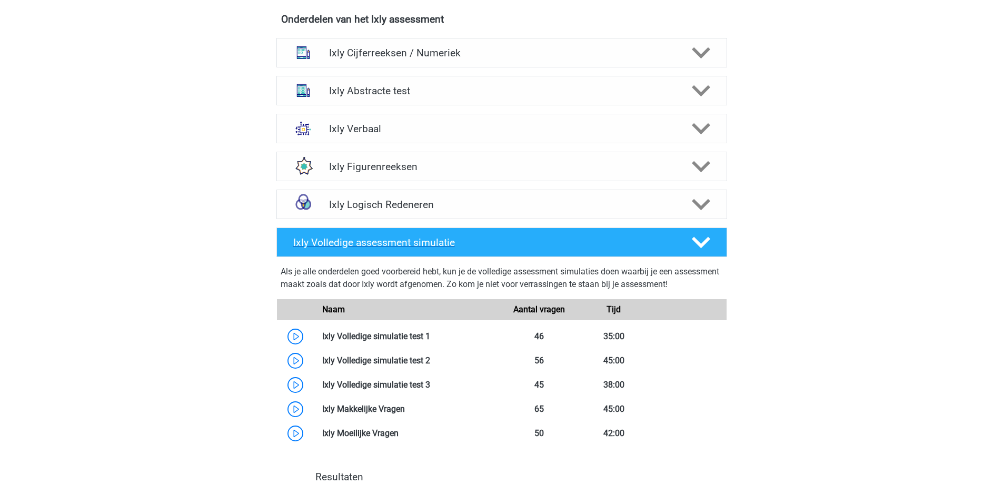
click at [698, 245] on polygon at bounding box center [701, 242] width 18 height 12
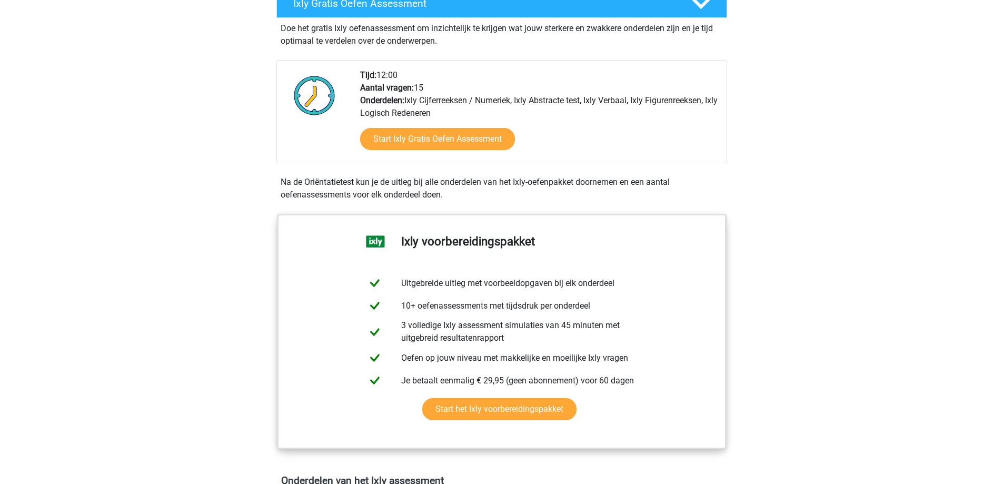
scroll to position [104, 0]
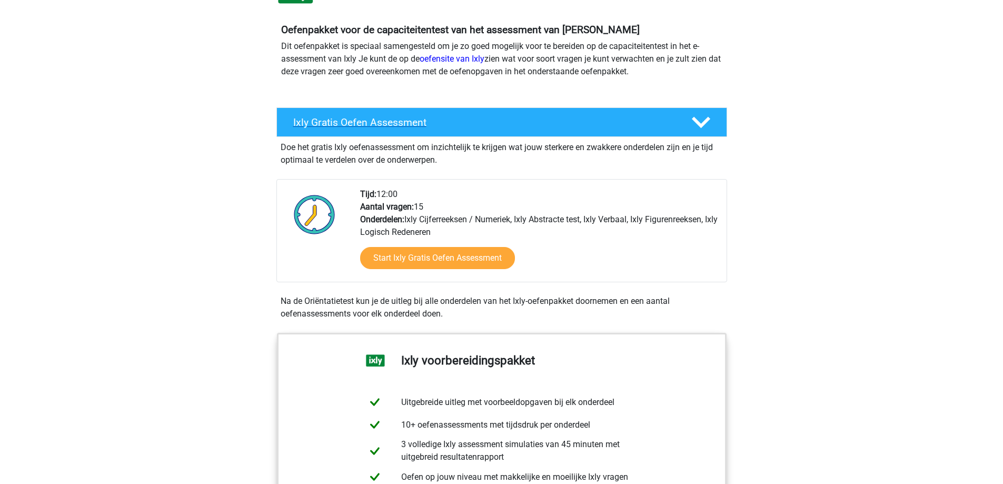
click at [649, 121] on h4 "Ixly Gratis Oefen Assessment" at bounding box center [483, 122] width 381 height 12
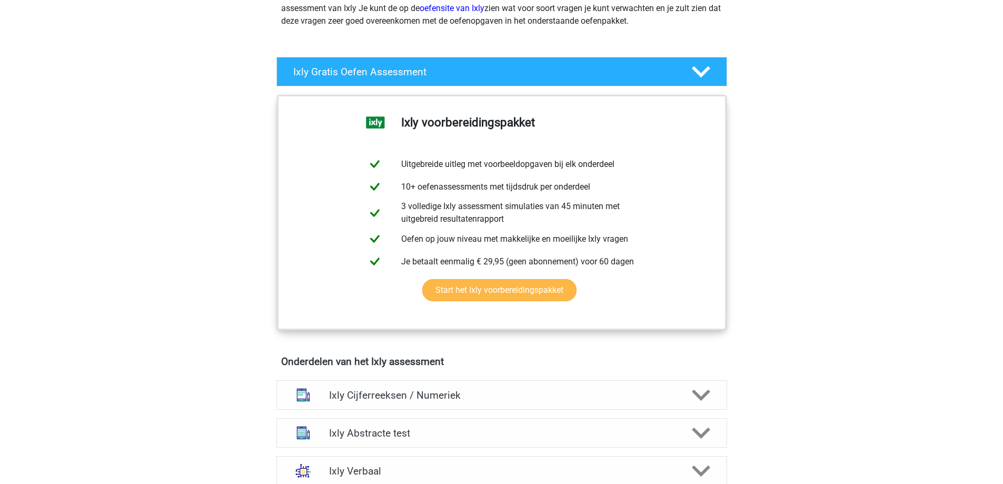
scroll to position [0, 0]
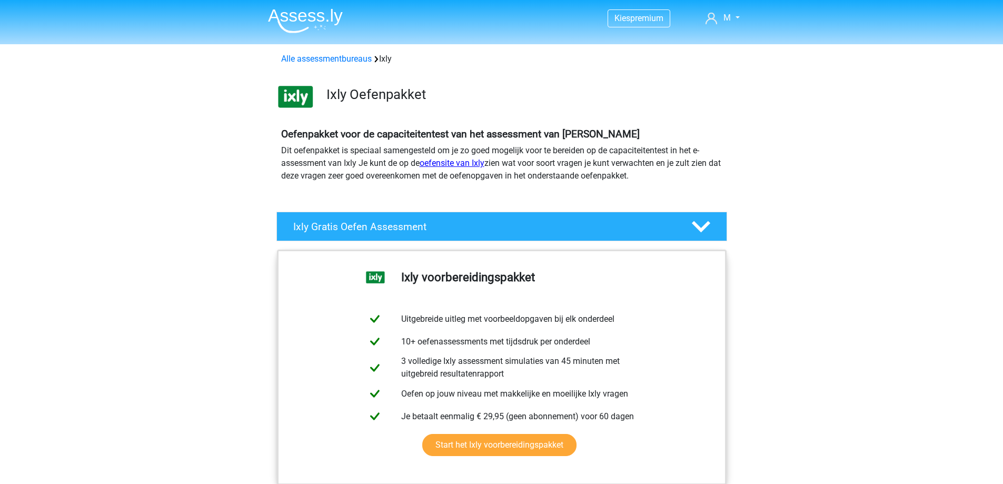
click at [468, 166] on link "oefensite van Ixly" at bounding box center [452, 163] width 65 height 10
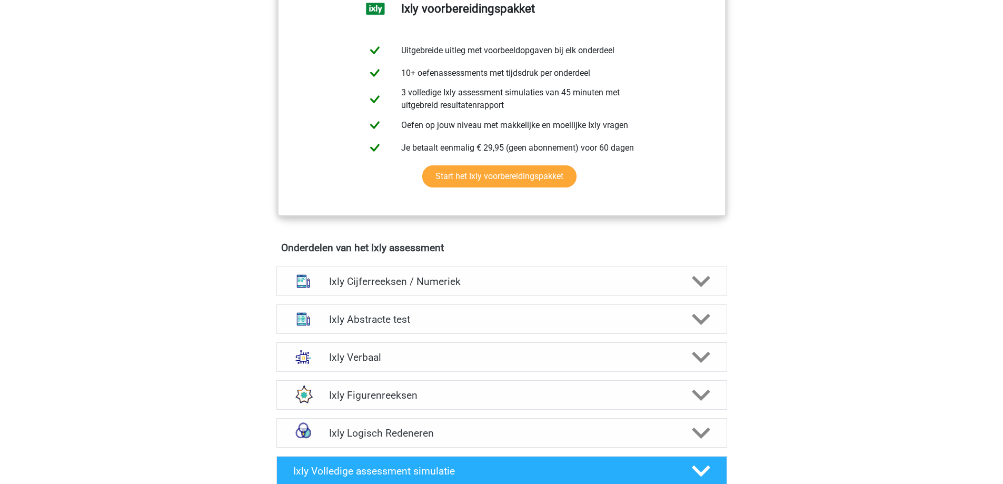
scroll to position [316, 0]
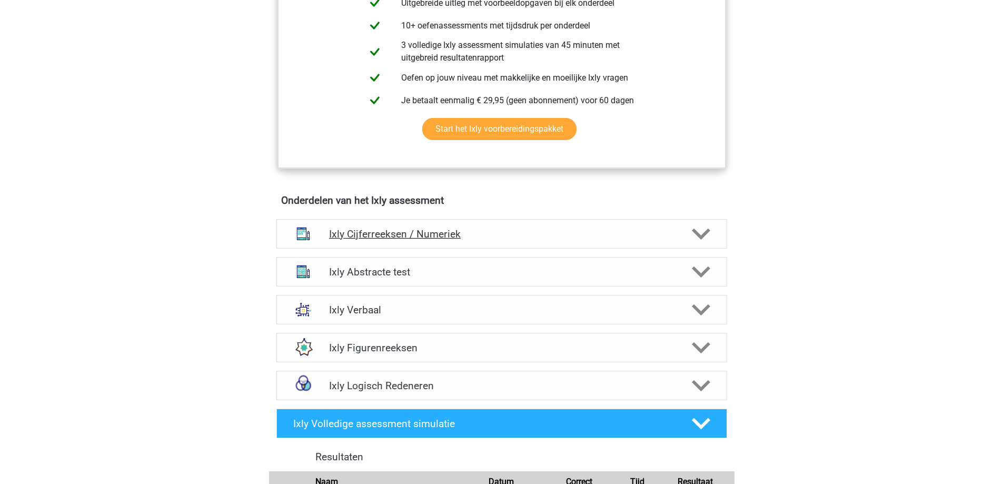
click at [515, 231] on h4 "Ixly Cijferreeksen / Numeriek" at bounding box center [501, 234] width 345 height 12
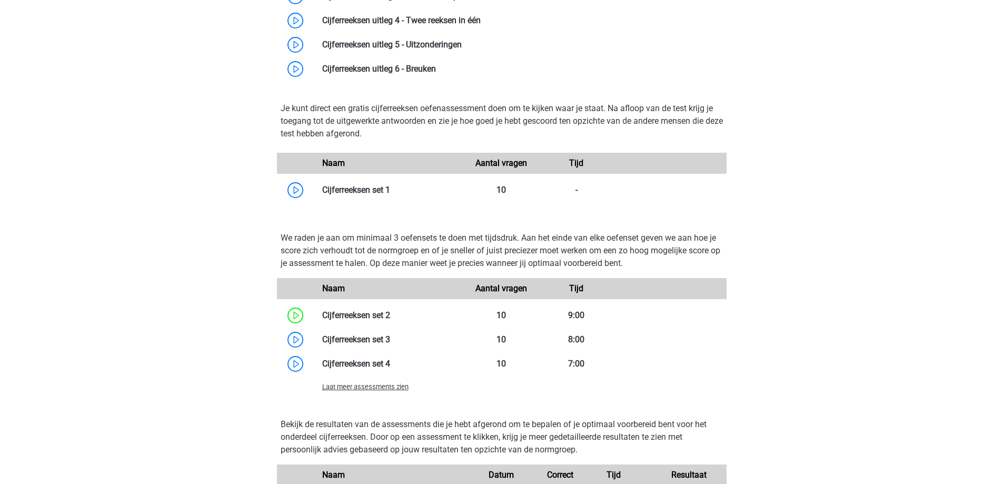
scroll to position [685, 0]
click at [373, 387] on span "Laat meer assessments zien" at bounding box center [365, 386] width 86 height 8
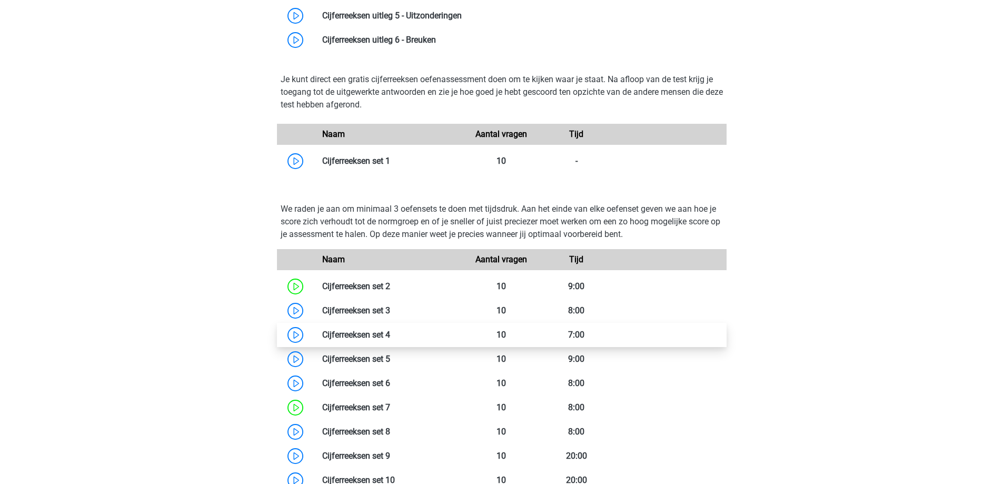
scroll to position [790, 0]
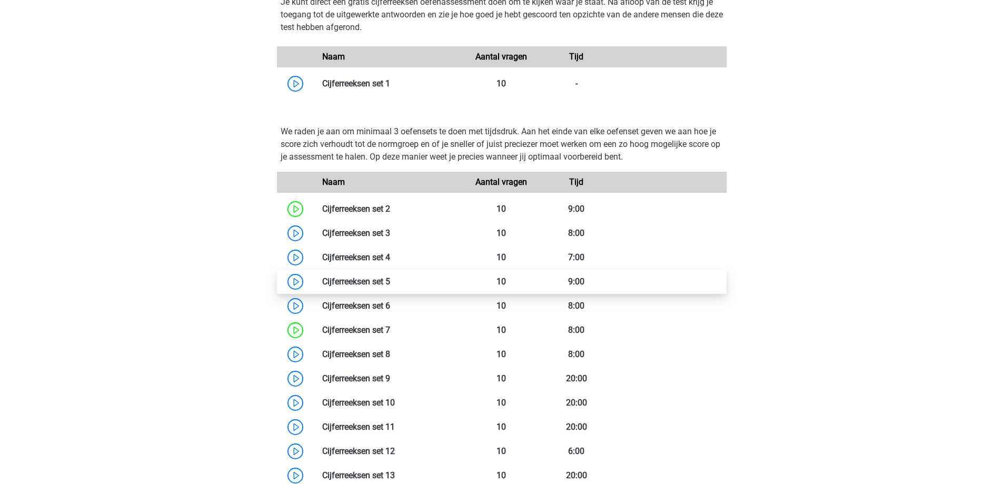
click at [390, 279] on link at bounding box center [390, 281] width 0 height 10
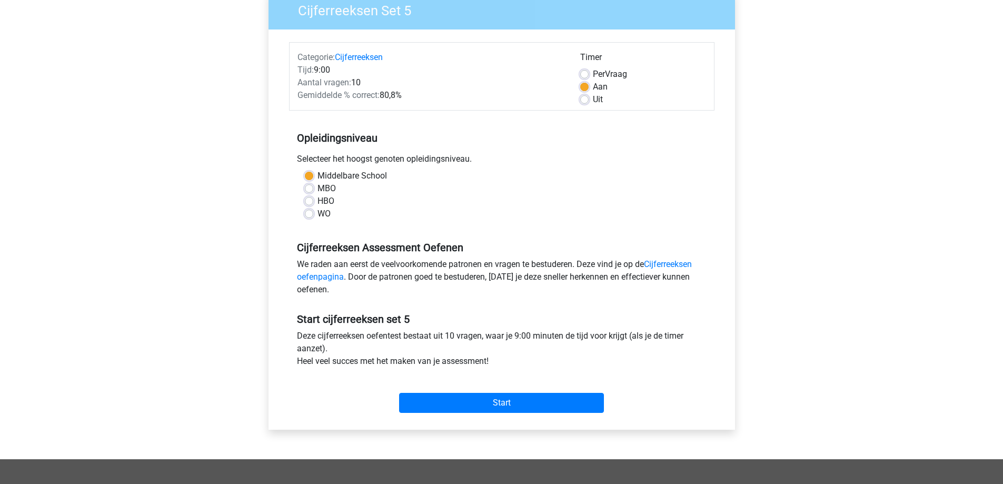
scroll to position [348, 0]
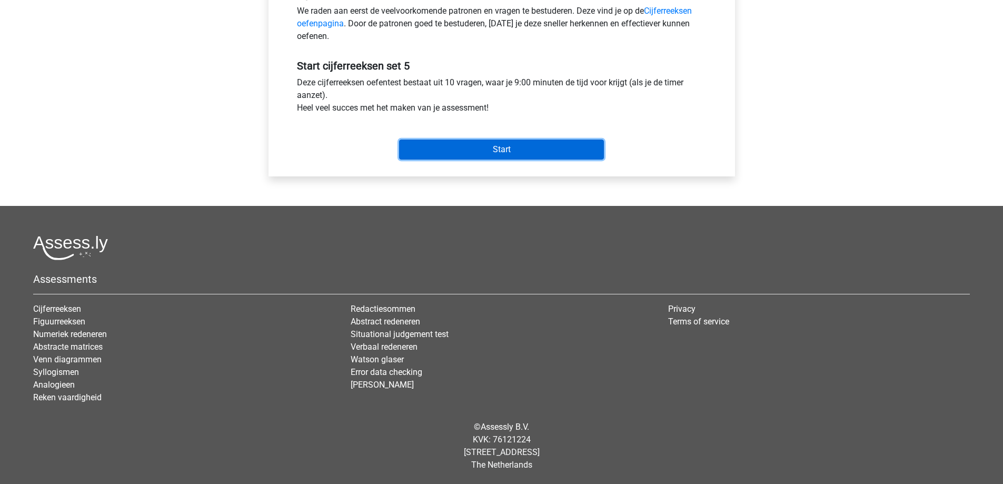
click at [471, 151] on input "Start" at bounding box center [501, 150] width 205 height 20
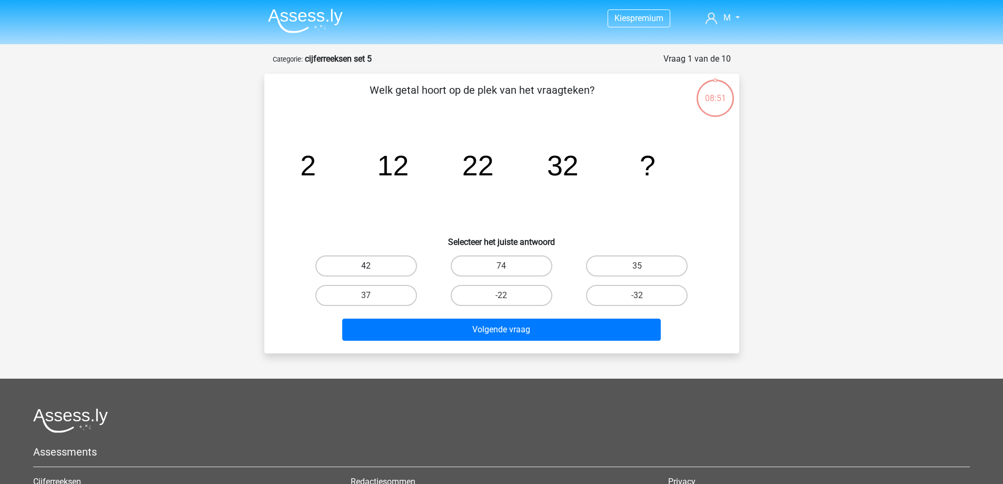
click at [388, 269] on label "42" at bounding box center [366, 265] width 102 height 21
click at [373, 269] on input "42" at bounding box center [369, 269] width 7 height 7
radio input "true"
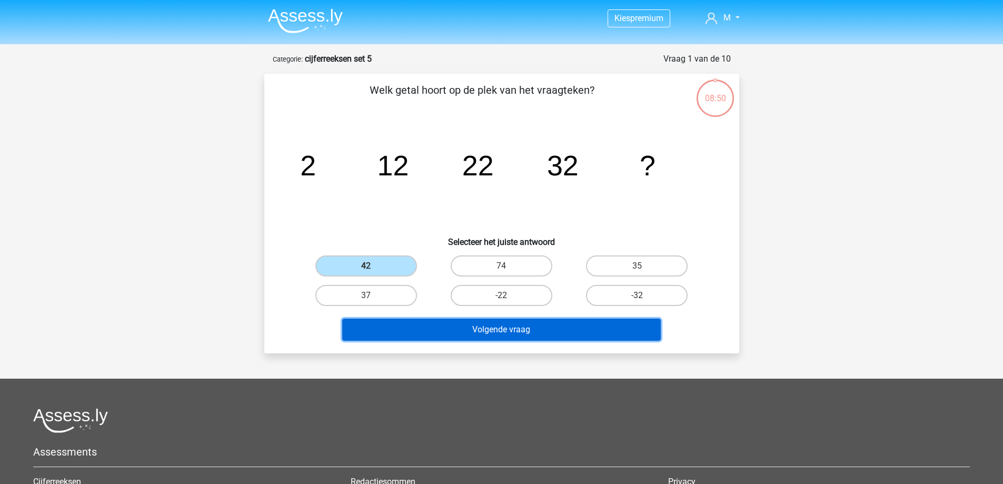
click at [427, 329] on button "Volgende vraag" at bounding box center [501, 330] width 319 height 22
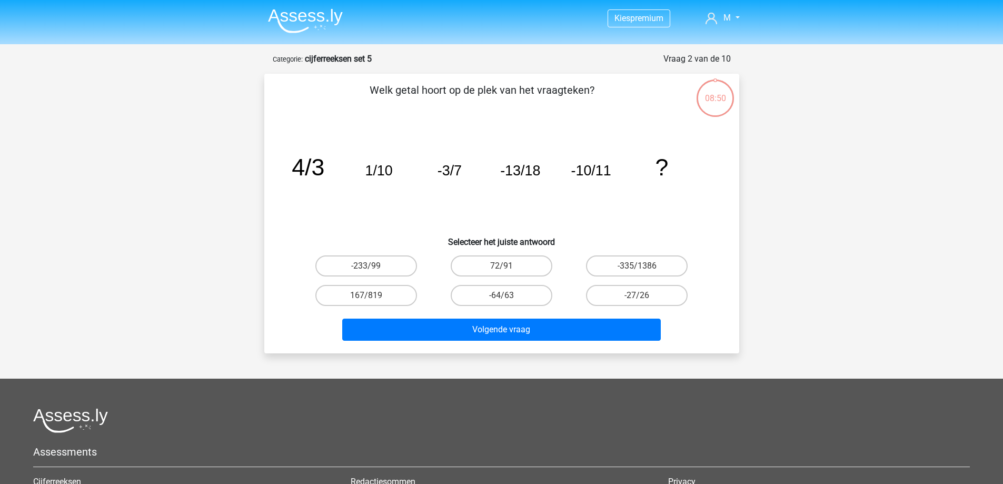
scroll to position [53, 0]
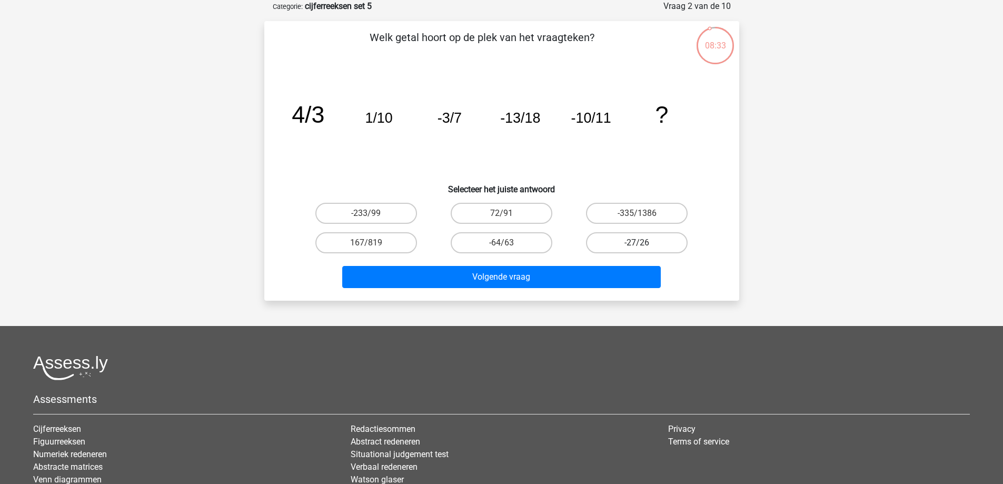
click at [611, 240] on label "-27/26" at bounding box center [637, 242] width 102 height 21
click at [637, 243] on input "-27/26" at bounding box center [640, 246] width 7 height 7
radio input "true"
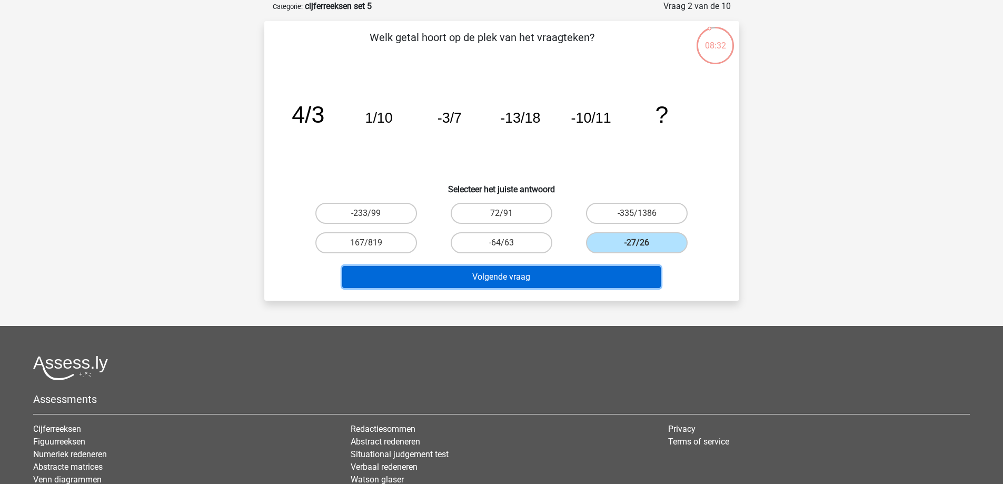
click at [594, 280] on button "Volgende vraag" at bounding box center [501, 277] width 319 height 22
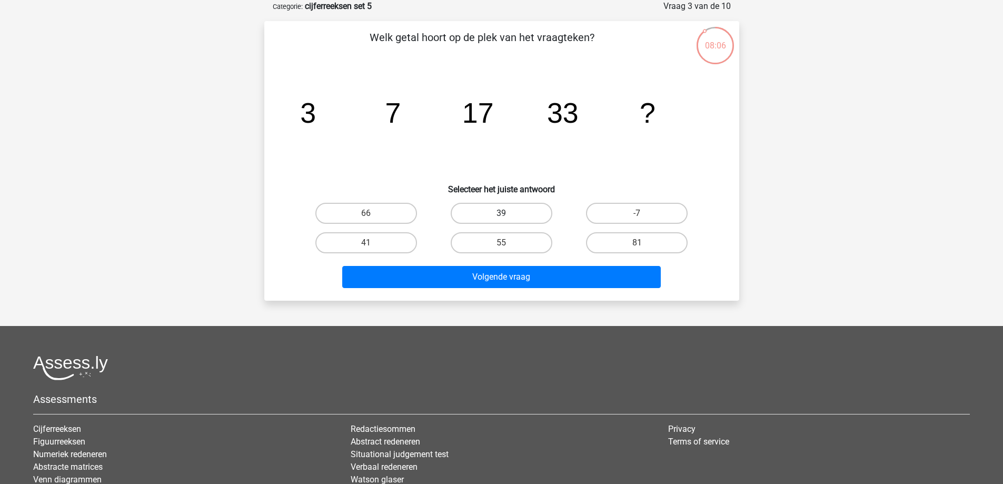
click at [499, 208] on label "39" at bounding box center [502, 213] width 102 height 21
click at [501, 213] on input "39" at bounding box center [504, 216] width 7 height 7
radio input "true"
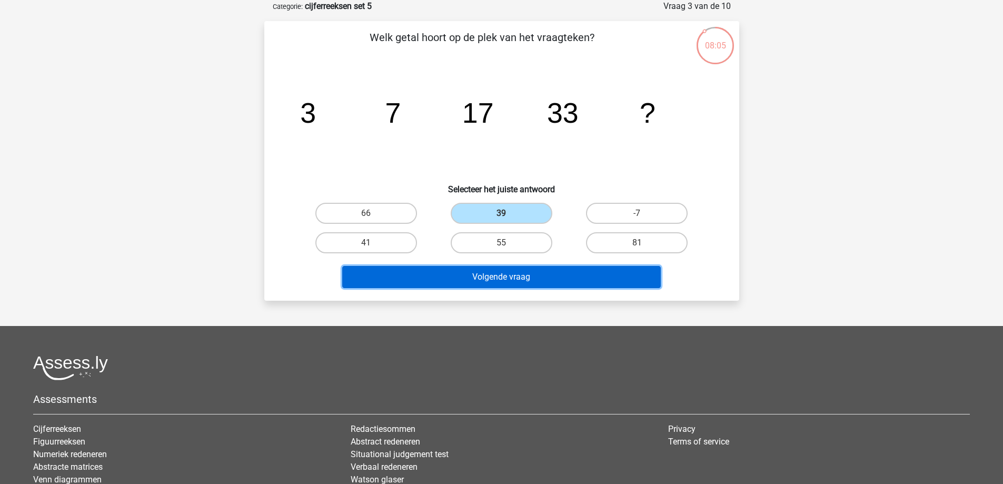
click at [518, 279] on button "Volgende vraag" at bounding box center [501, 277] width 319 height 22
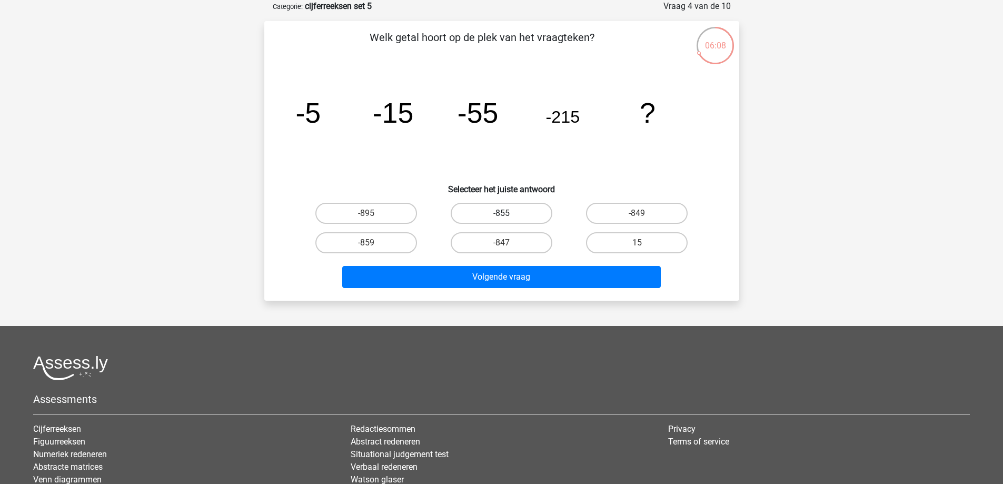
click at [509, 214] on label "-855" at bounding box center [502, 213] width 102 height 21
click at [508, 214] on input "-855" at bounding box center [504, 216] width 7 height 7
radio input "true"
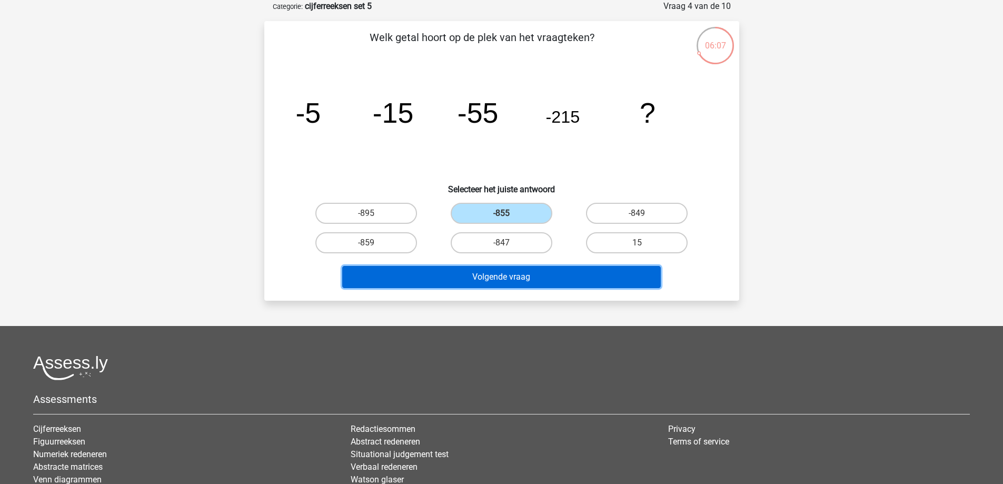
click at [584, 281] on button "Volgende vraag" at bounding box center [501, 277] width 319 height 22
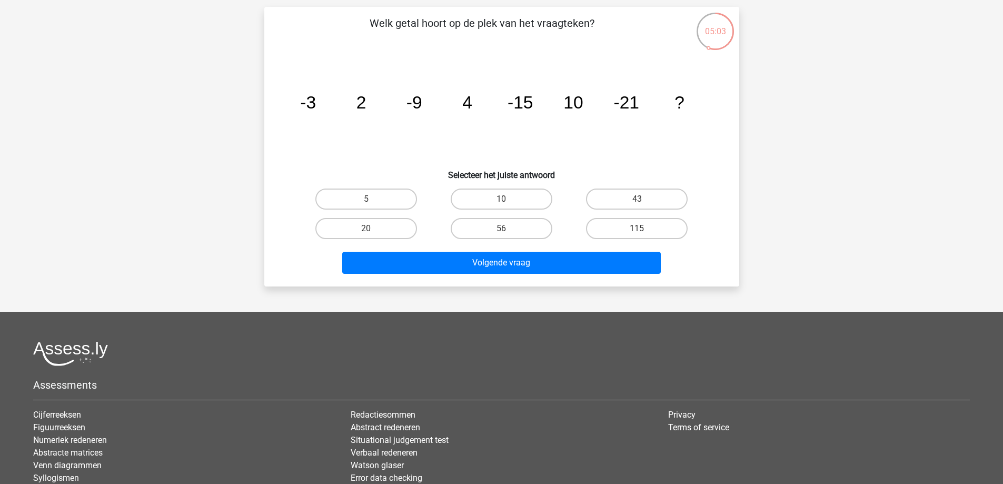
scroll to position [0, 0]
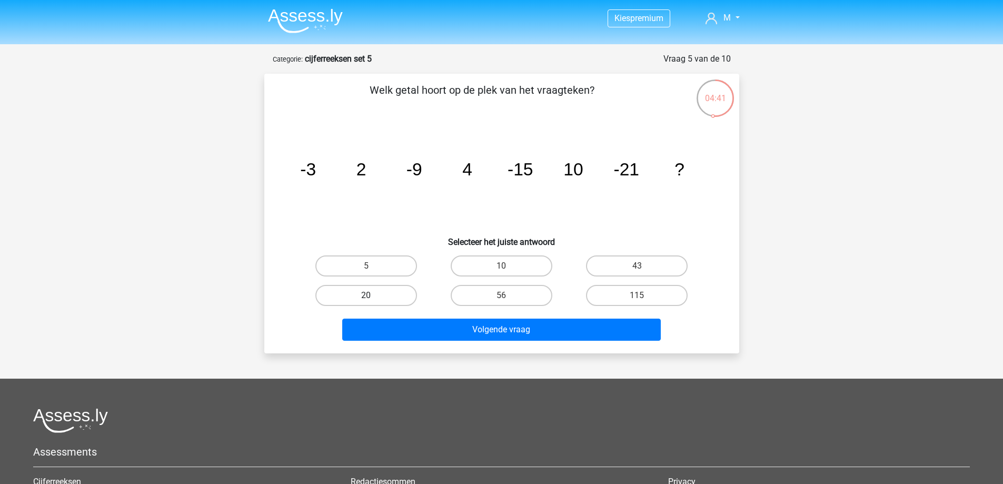
click at [405, 291] on label "20" at bounding box center [366, 295] width 102 height 21
click at [373, 295] on input "20" at bounding box center [369, 298] width 7 height 7
radio input "true"
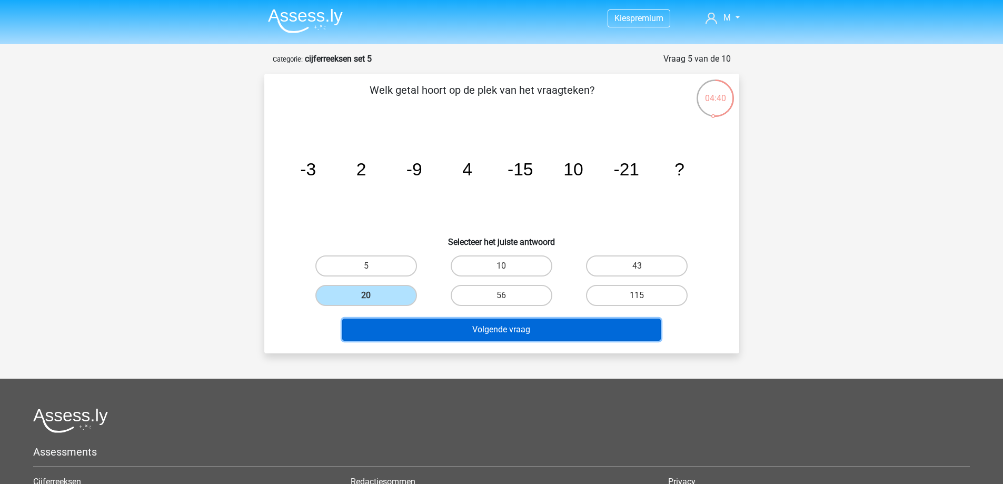
click at [516, 325] on button "Volgende vraag" at bounding box center [501, 330] width 319 height 22
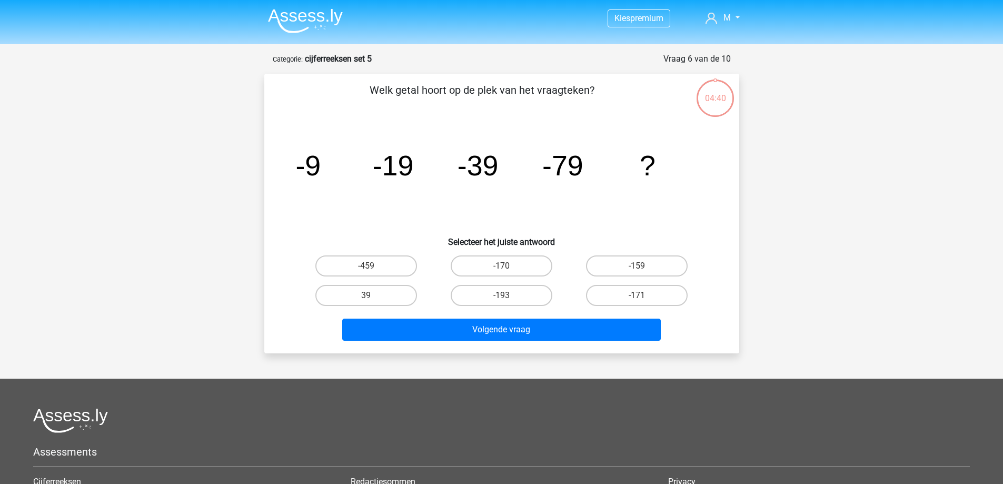
scroll to position [53, 0]
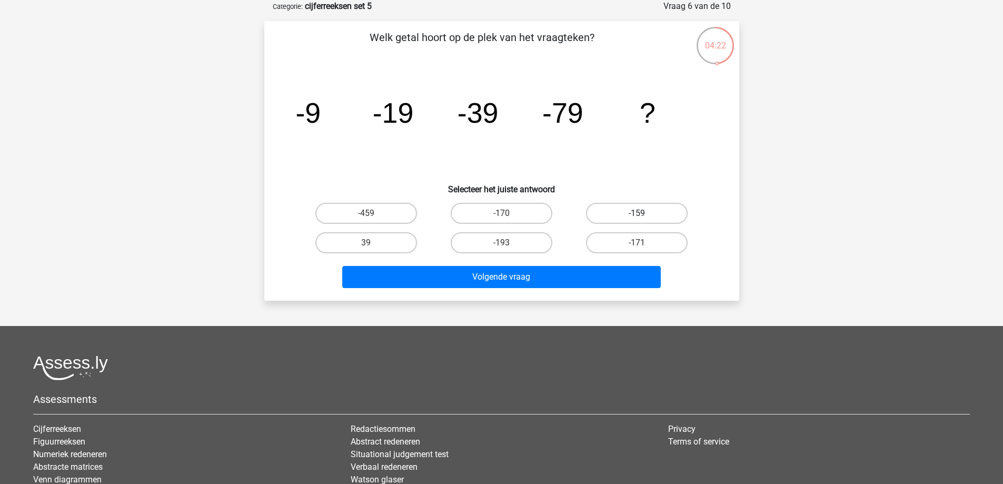
click at [622, 214] on label "-159" at bounding box center [637, 213] width 102 height 21
click at [637, 214] on input "-159" at bounding box center [640, 216] width 7 height 7
radio input "true"
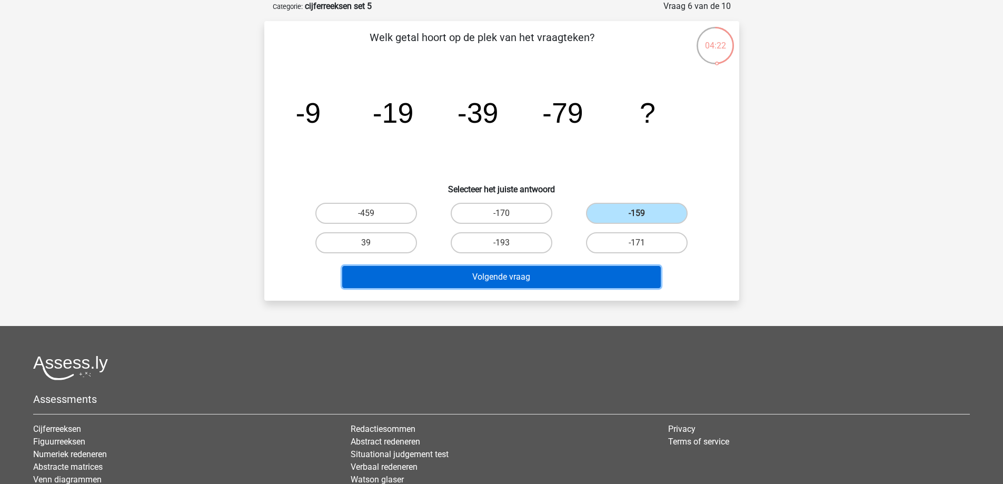
click at [603, 273] on button "Volgende vraag" at bounding box center [501, 277] width 319 height 22
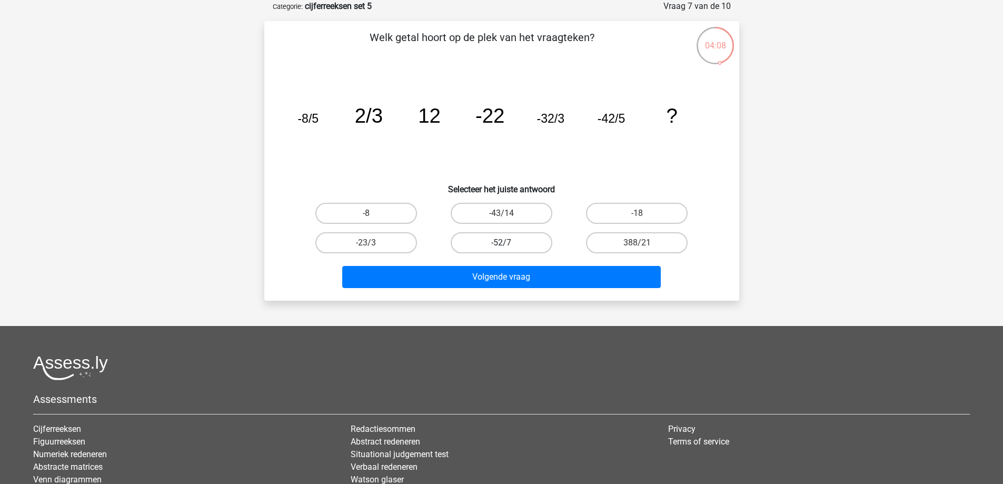
click at [487, 239] on label "-52/7" at bounding box center [502, 242] width 102 height 21
click at [501, 243] on input "-52/7" at bounding box center [504, 246] width 7 height 7
radio input "true"
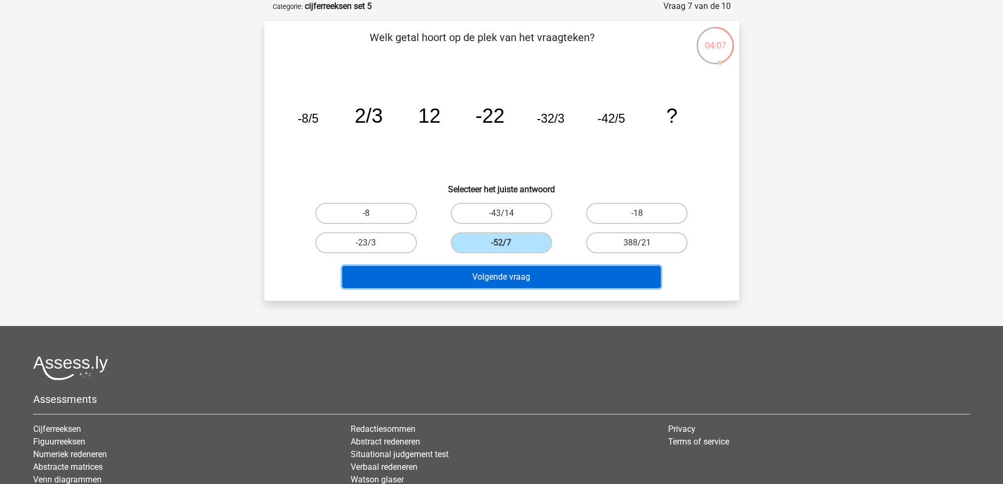
click at [520, 277] on button "Volgende vraag" at bounding box center [501, 277] width 319 height 22
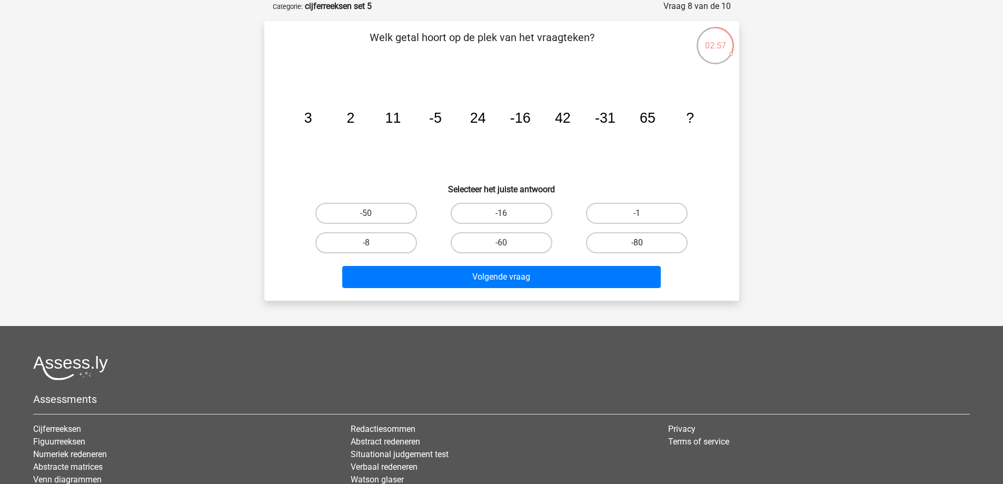
click at [622, 240] on label "-80" at bounding box center [637, 242] width 102 height 21
click at [637, 243] on input "-80" at bounding box center [640, 246] width 7 height 7
radio input "true"
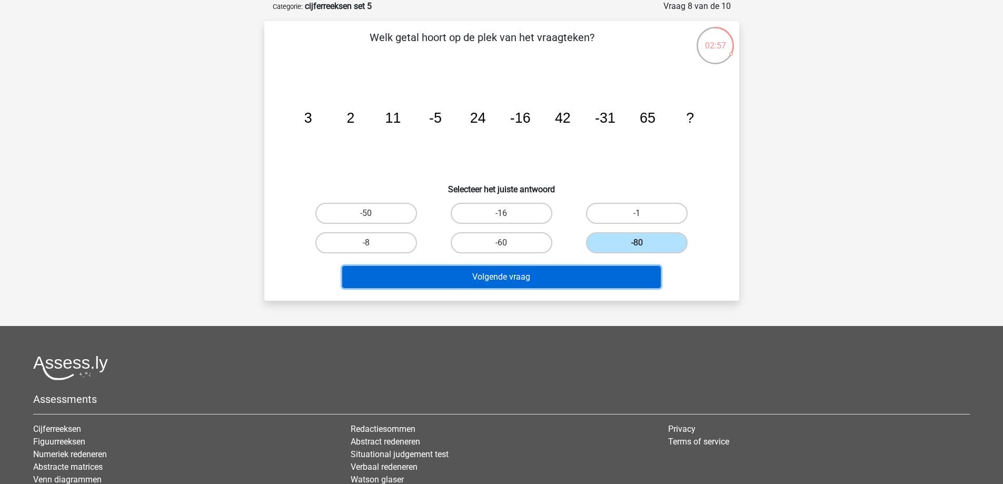
click at [592, 276] on button "Volgende vraag" at bounding box center [501, 277] width 319 height 22
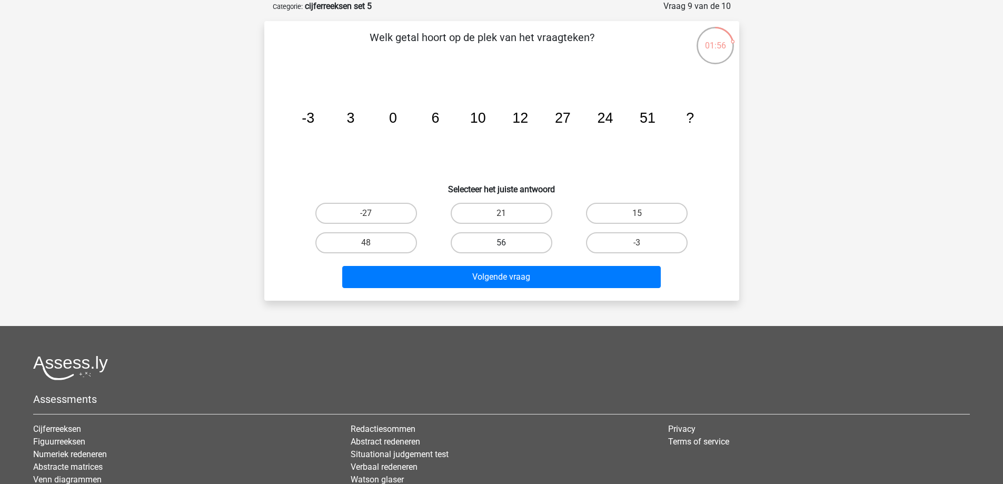
click at [502, 239] on label "56" at bounding box center [502, 242] width 102 height 21
click at [502, 243] on input "56" at bounding box center [504, 246] width 7 height 7
radio input "true"
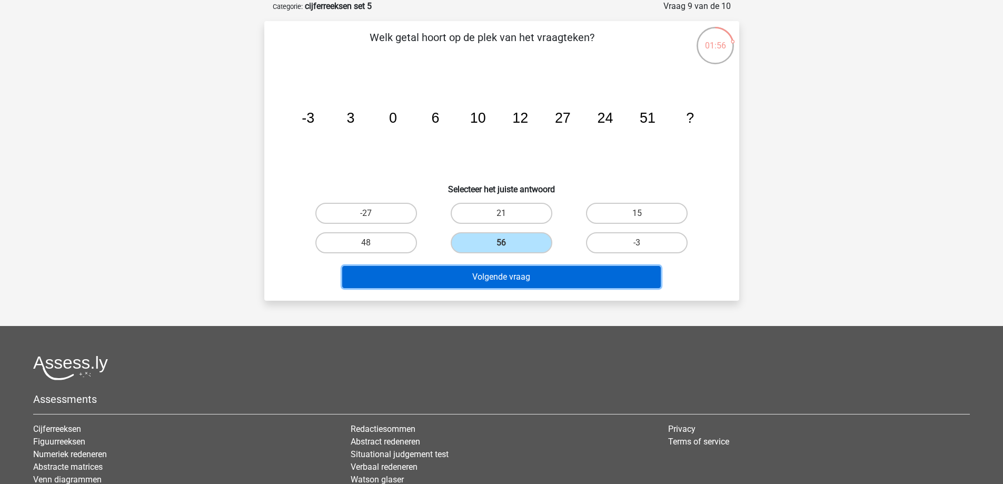
click at [506, 279] on button "Volgende vraag" at bounding box center [501, 277] width 319 height 22
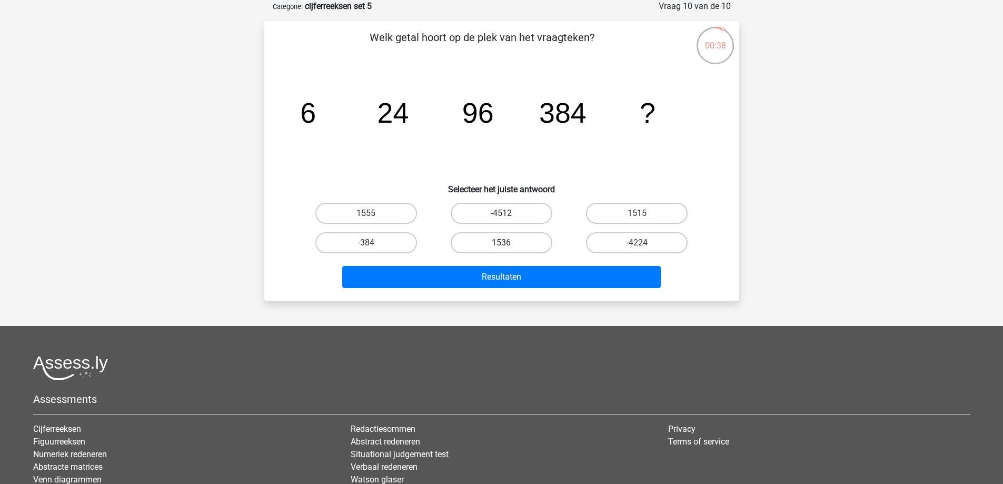
click at [527, 245] on label "1536" at bounding box center [502, 242] width 102 height 21
click at [508, 245] on input "1536" at bounding box center [504, 246] width 7 height 7
radio input "true"
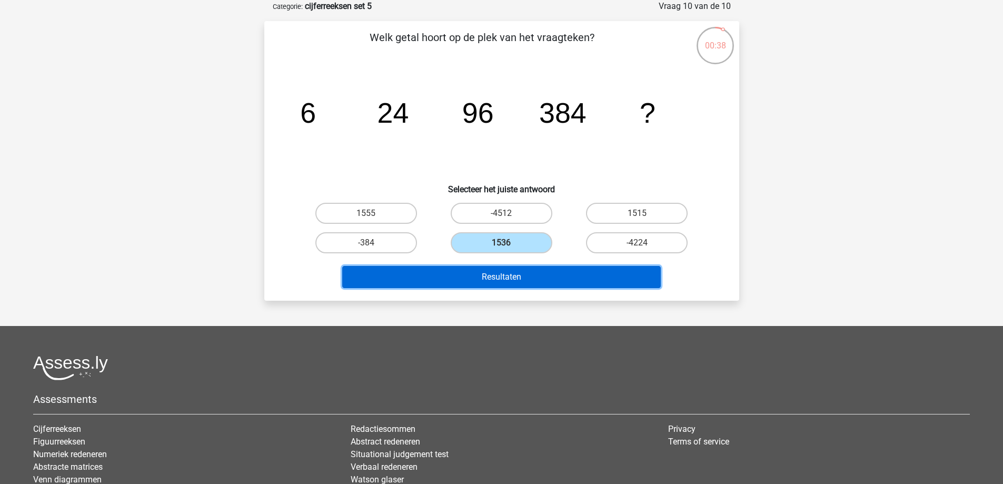
click at [529, 286] on button "Resultaten" at bounding box center [501, 277] width 319 height 22
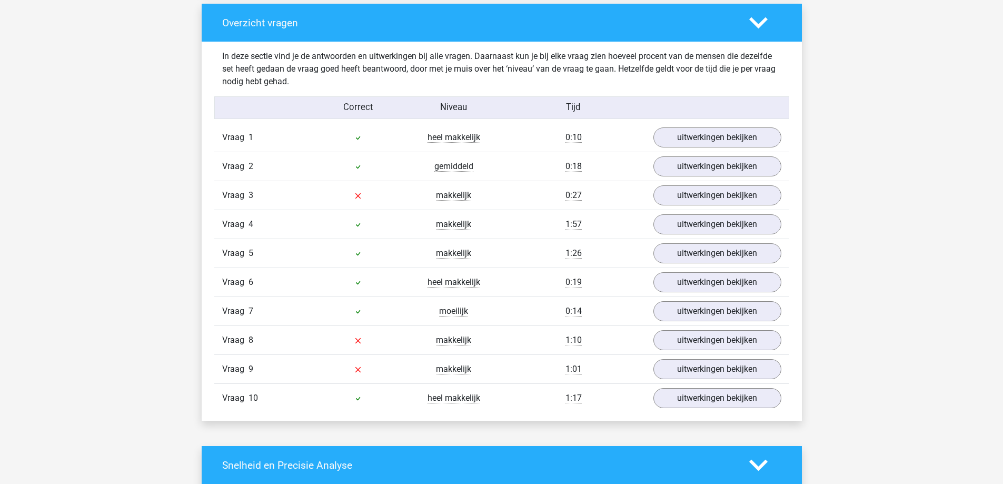
scroll to position [790, 0]
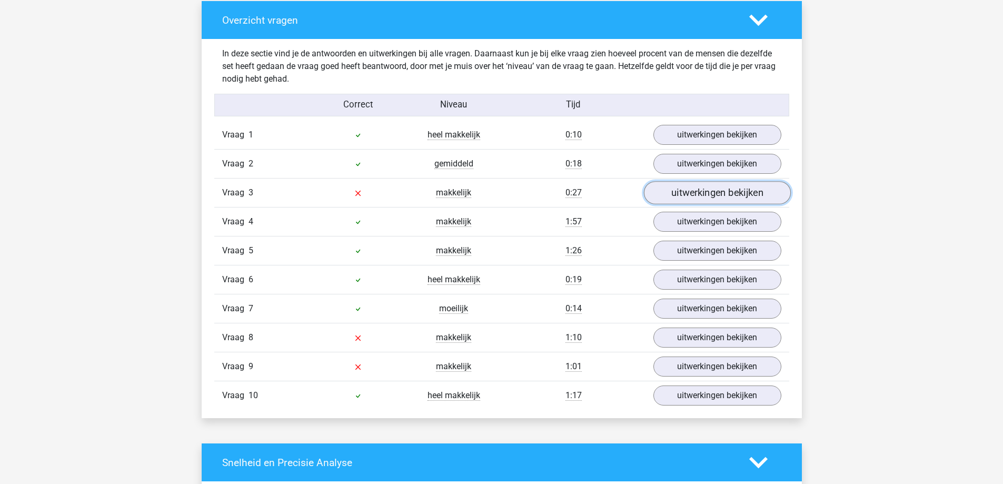
click at [707, 190] on link "uitwerkingen bekijken" at bounding box center [717, 193] width 147 height 23
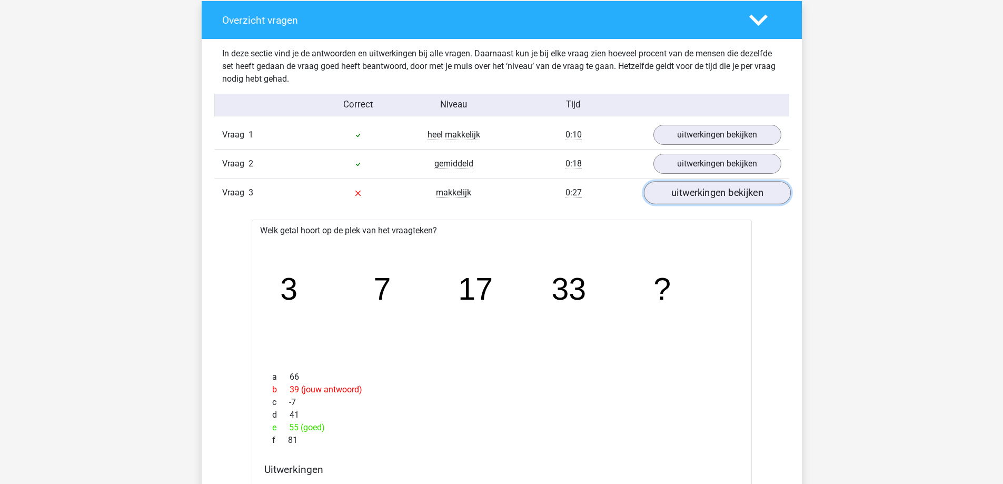
click at [714, 188] on link "uitwerkingen bekijken" at bounding box center [717, 193] width 147 height 23
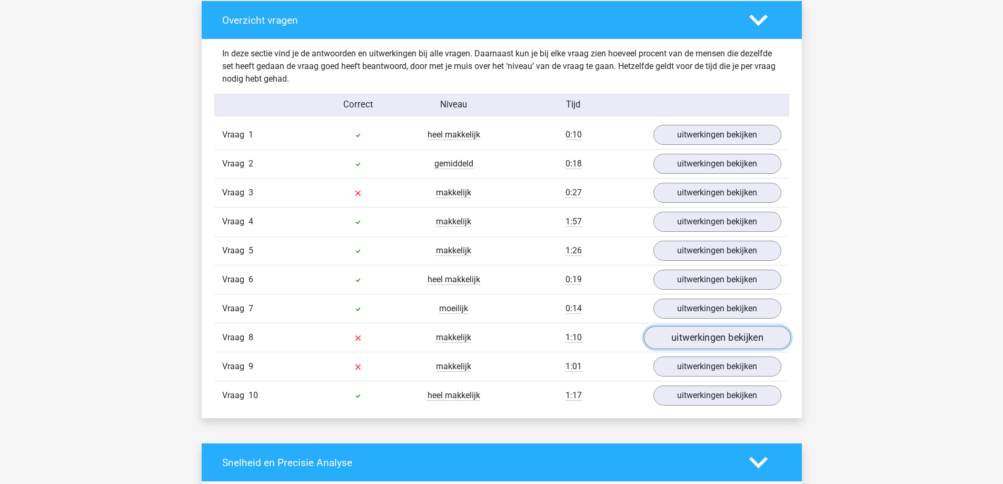
click at [677, 339] on link "uitwerkingen bekijken" at bounding box center [717, 338] width 147 height 23
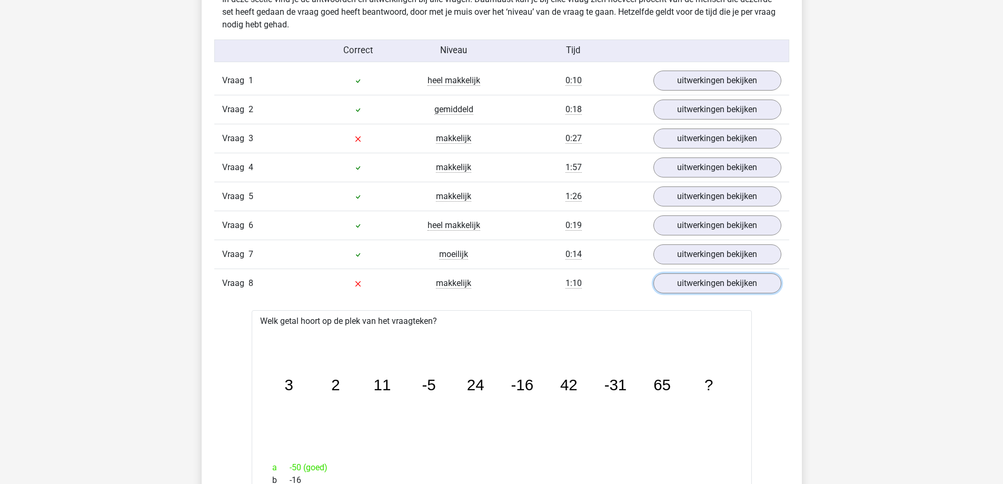
scroll to position [895, 0]
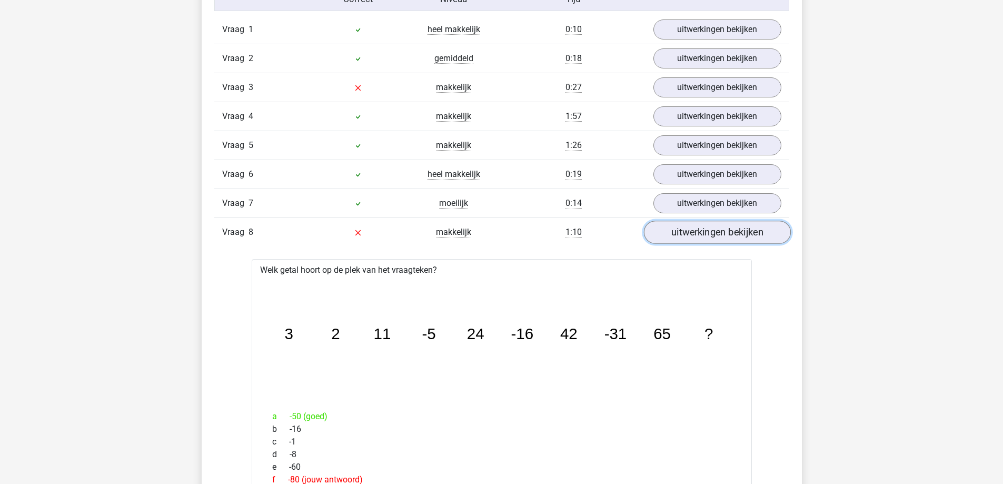
click at [689, 234] on link "uitwerkingen bekijken" at bounding box center [717, 232] width 147 height 23
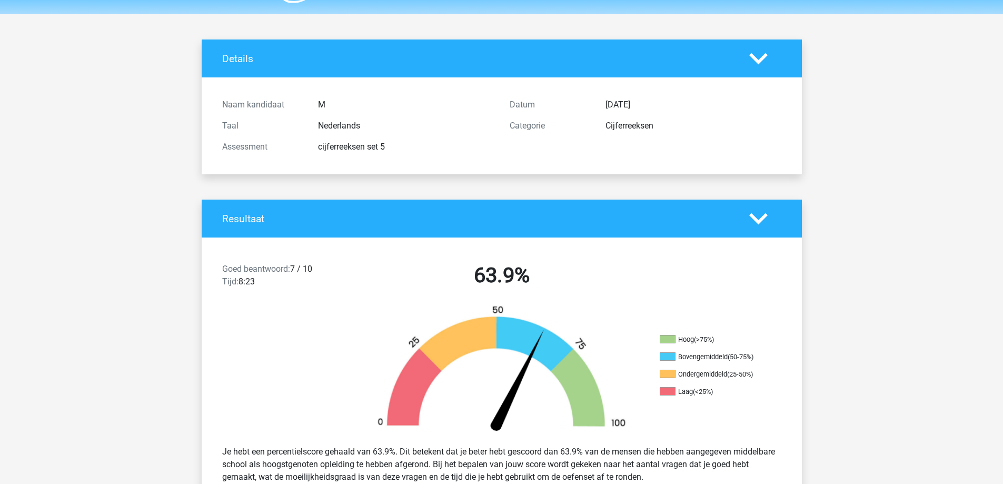
scroll to position [0, 0]
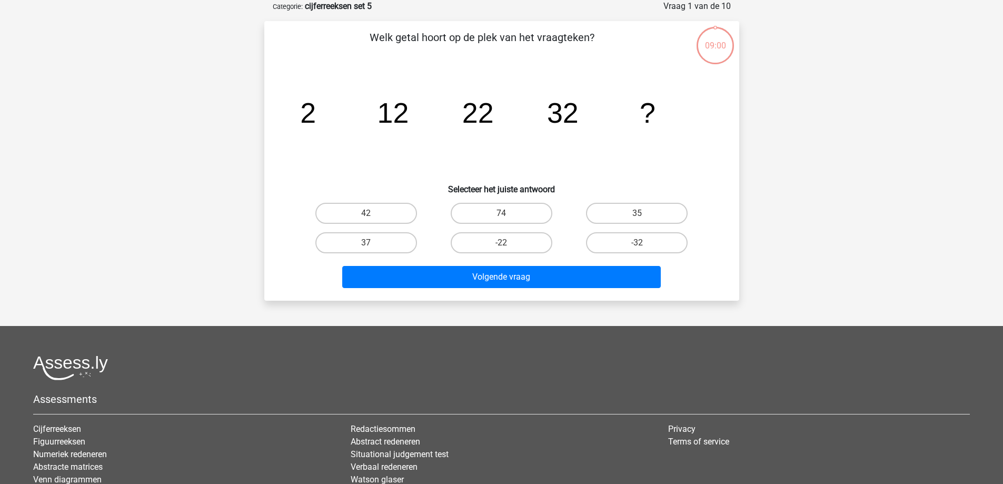
scroll to position [53, 0]
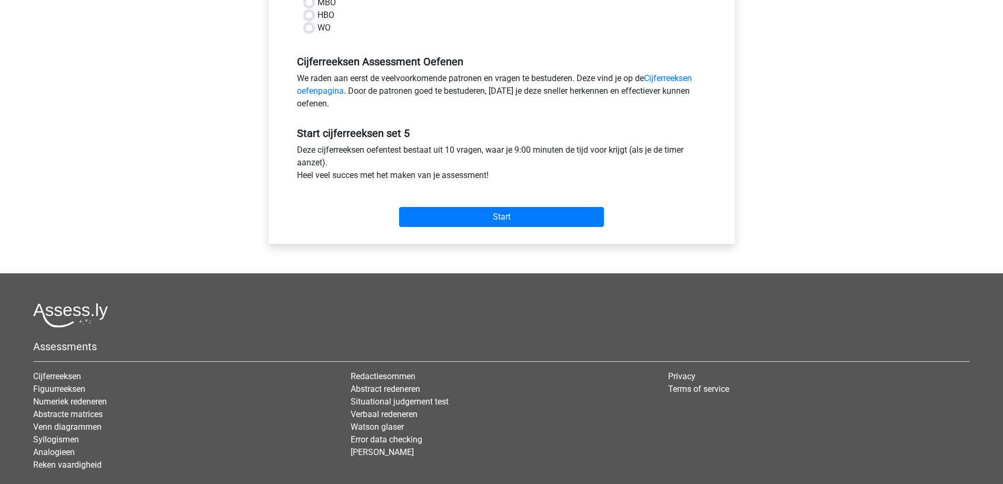
scroll to position [32, 0]
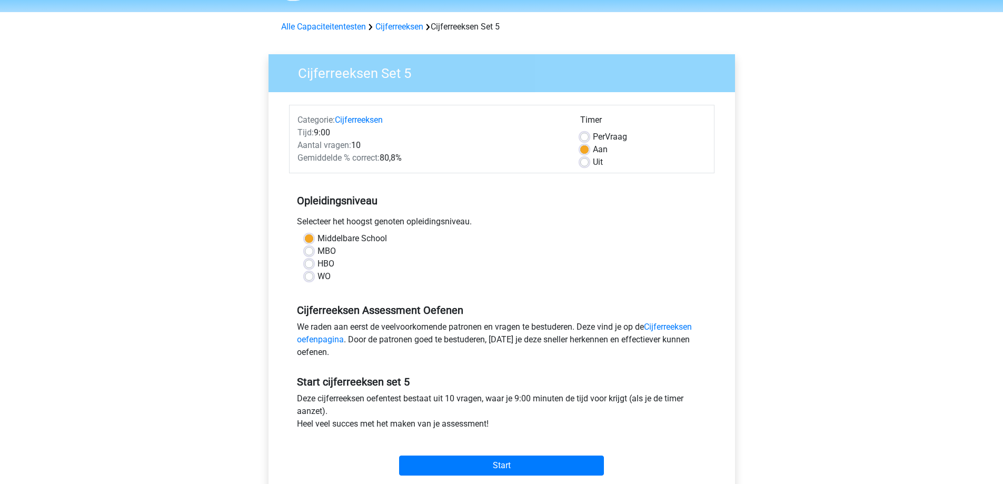
click at [318, 264] on label "HBO" at bounding box center [326, 264] width 17 height 13
click at [305, 264] on input "HBO" at bounding box center [309, 263] width 8 height 11
radio input "true"
click at [501, 461] on input "Start" at bounding box center [501, 466] width 205 height 20
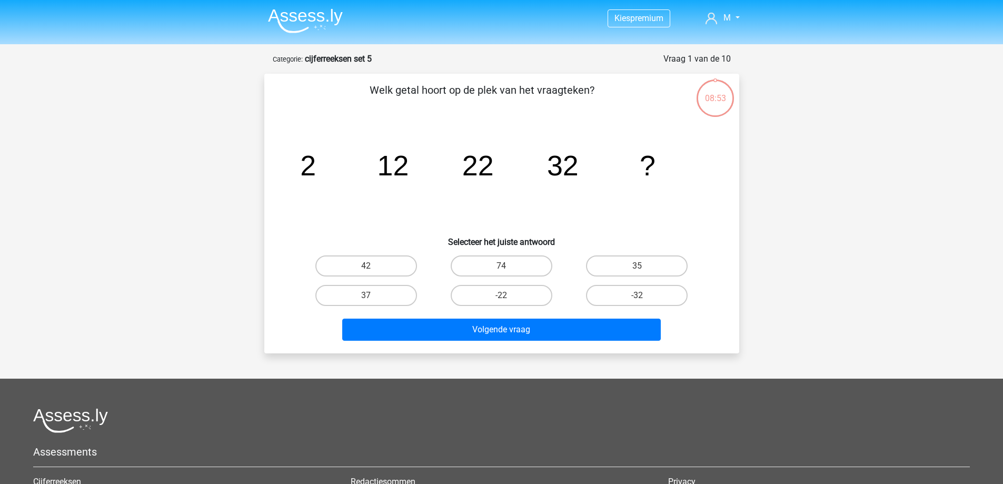
click at [369, 266] on input "42" at bounding box center [369, 269] width 7 height 7
radio input "true"
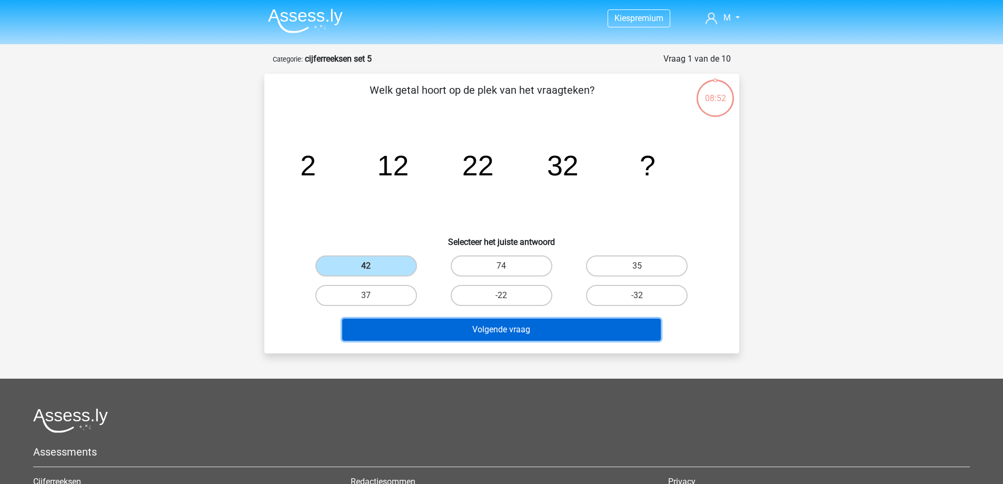
click at [468, 333] on button "Volgende vraag" at bounding box center [501, 330] width 319 height 22
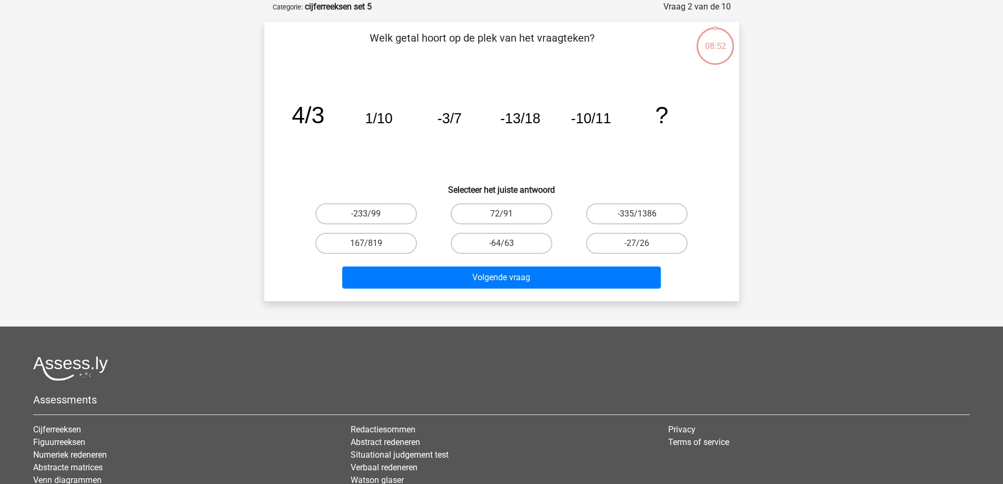
scroll to position [53, 0]
click at [629, 241] on label "-27/26" at bounding box center [637, 242] width 102 height 21
click at [637, 243] on input "-27/26" at bounding box center [640, 246] width 7 height 7
radio input "true"
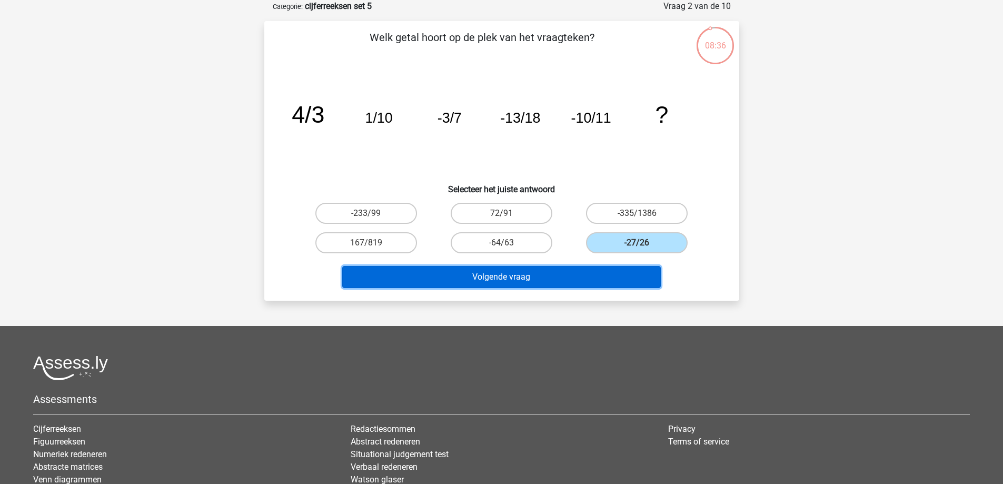
click at [596, 272] on button "Volgende vraag" at bounding box center [501, 277] width 319 height 22
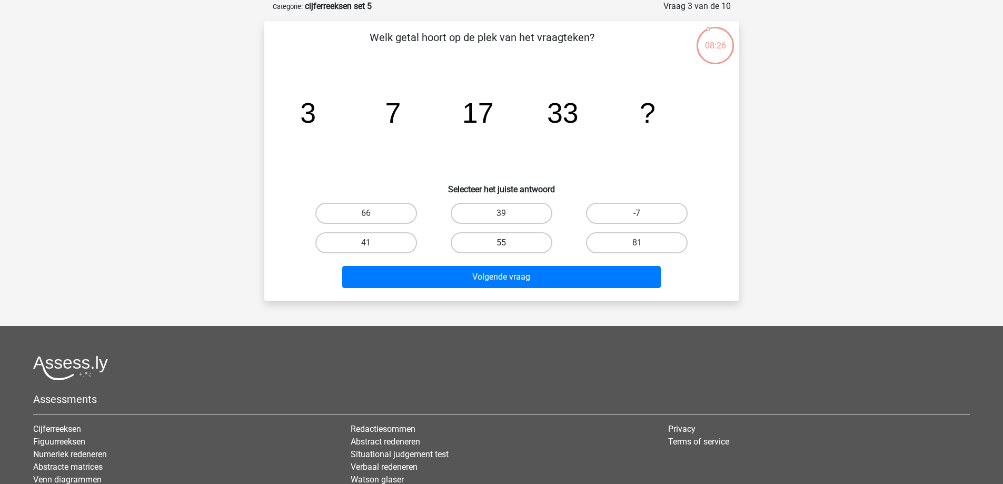
click at [515, 239] on label "55" at bounding box center [502, 242] width 102 height 21
click at [508, 243] on input "55" at bounding box center [504, 246] width 7 height 7
radio input "true"
click at [513, 289] on div "Volgende vraag" at bounding box center [502, 279] width 407 height 26
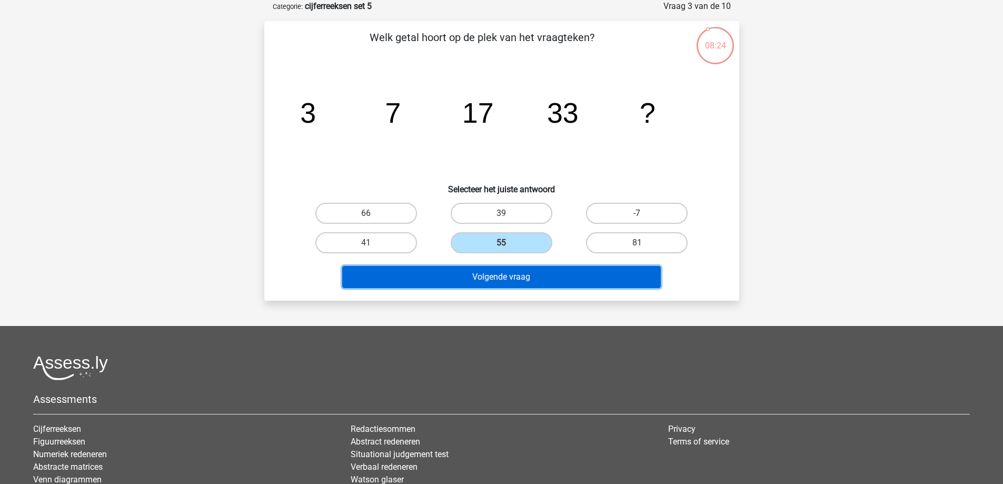
click at [517, 280] on button "Volgende vraag" at bounding box center [501, 277] width 319 height 22
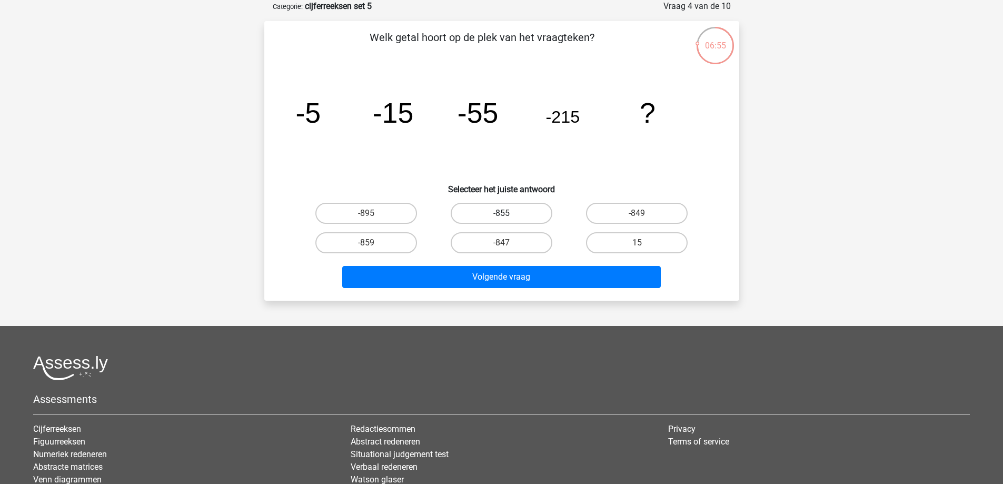
click at [510, 211] on label "-855" at bounding box center [502, 213] width 102 height 21
click at [508, 213] on input "-855" at bounding box center [504, 216] width 7 height 7
radio input "true"
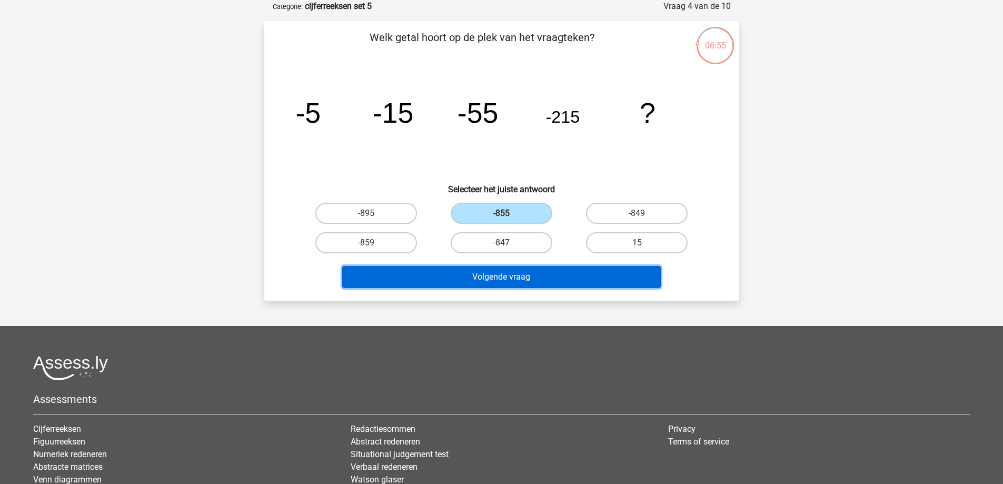
click at [630, 282] on button "Volgende vraag" at bounding box center [501, 277] width 319 height 22
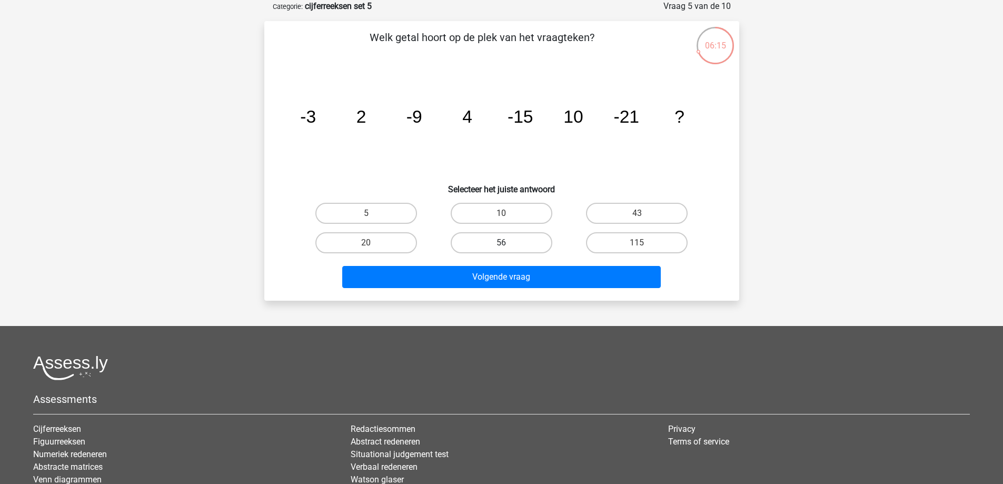
click at [530, 241] on label "56" at bounding box center [502, 242] width 102 height 21
click at [508, 243] on input "56" at bounding box center [504, 246] width 7 height 7
radio input "true"
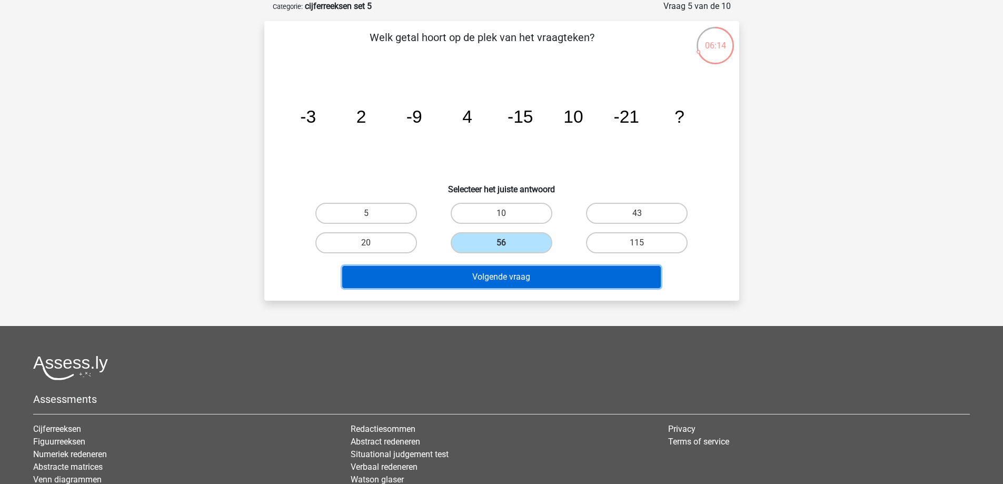
click at [550, 278] on button "Volgende vraag" at bounding box center [501, 277] width 319 height 22
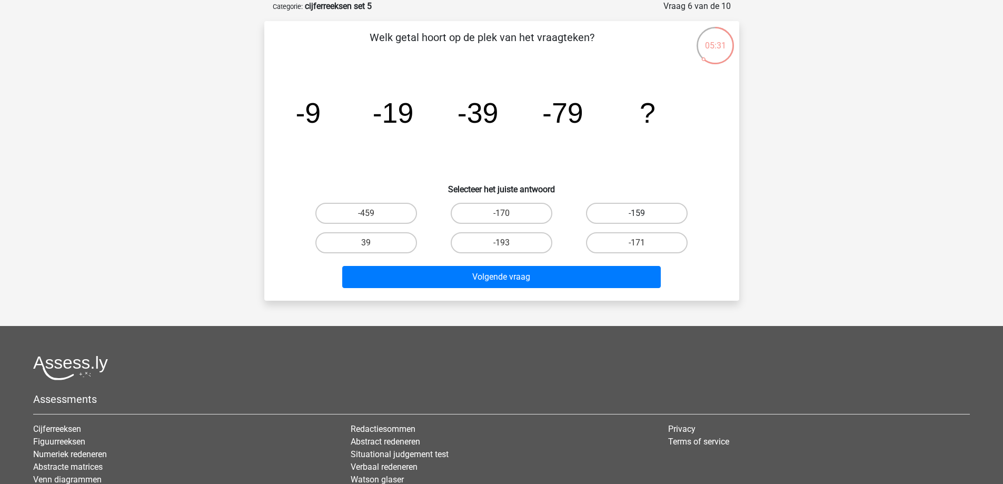
click at [642, 210] on label "-159" at bounding box center [637, 213] width 102 height 21
click at [642, 213] on input "-159" at bounding box center [640, 216] width 7 height 7
radio input "true"
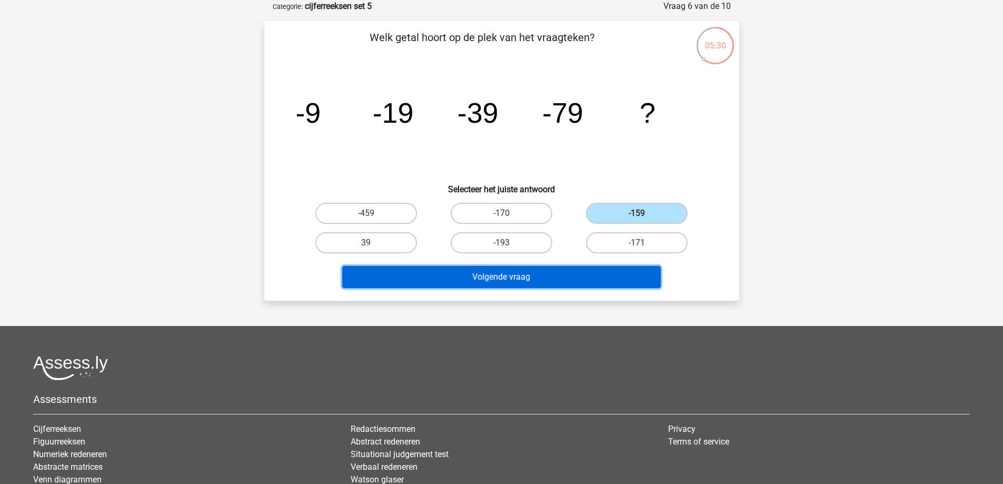
click at [593, 280] on button "Volgende vraag" at bounding box center [501, 277] width 319 height 22
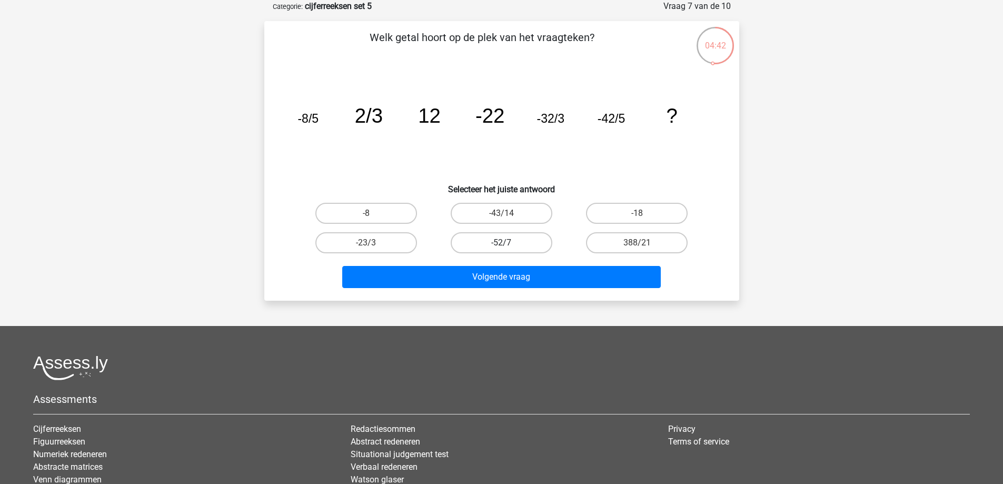
click at [500, 243] on label "-52/7" at bounding box center [502, 242] width 102 height 21
click at [501, 243] on input "-52/7" at bounding box center [504, 246] width 7 height 7
radio input "true"
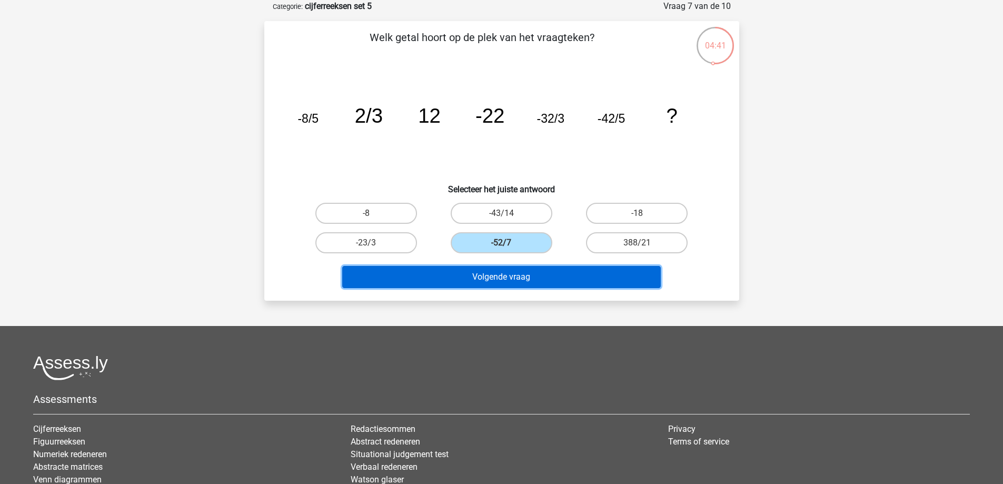
click at [507, 280] on button "Volgende vraag" at bounding box center [501, 277] width 319 height 22
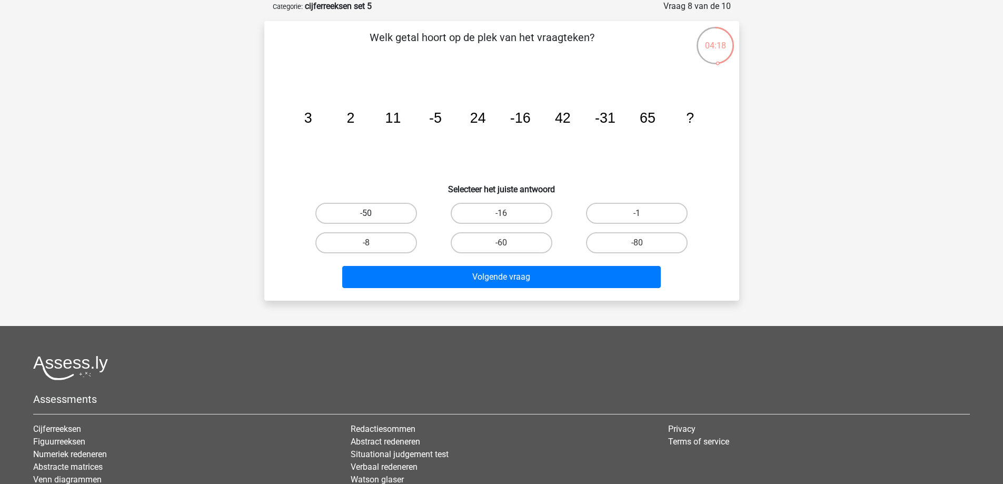
click at [381, 214] on label "-50" at bounding box center [366, 213] width 102 height 21
click at [373, 214] on input "-50" at bounding box center [369, 216] width 7 height 7
radio input "true"
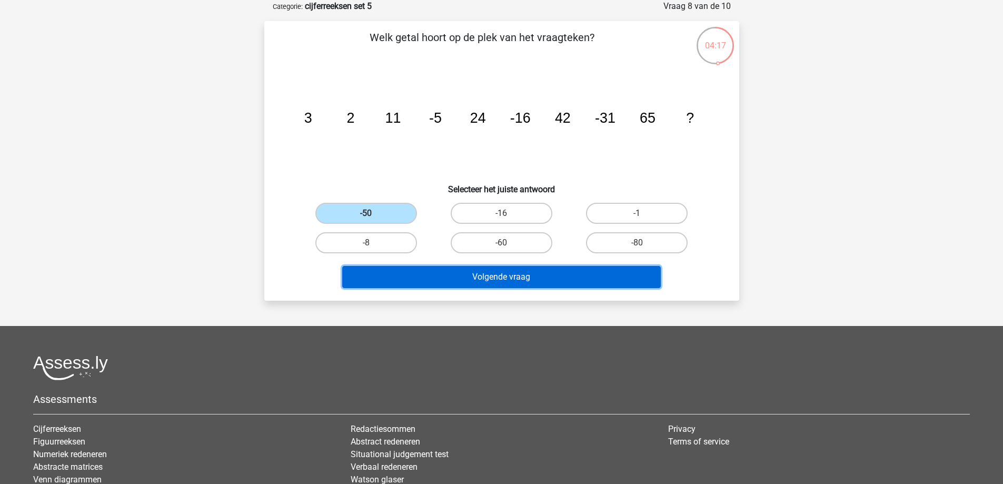
click at [434, 281] on button "Volgende vraag" at bounding box center [501, 277] width 319 height 22
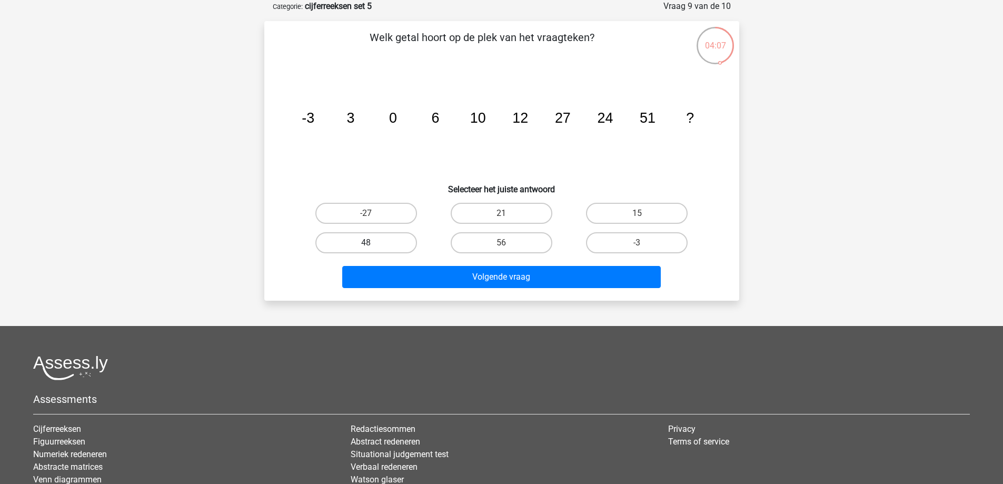
click at [383, 243] on label "48" at bounding box center [366, 242] width 102 height 21
click at [373, 243] on input "48" at bounding box center [369, 246] width 7 height 7
radio input "true"
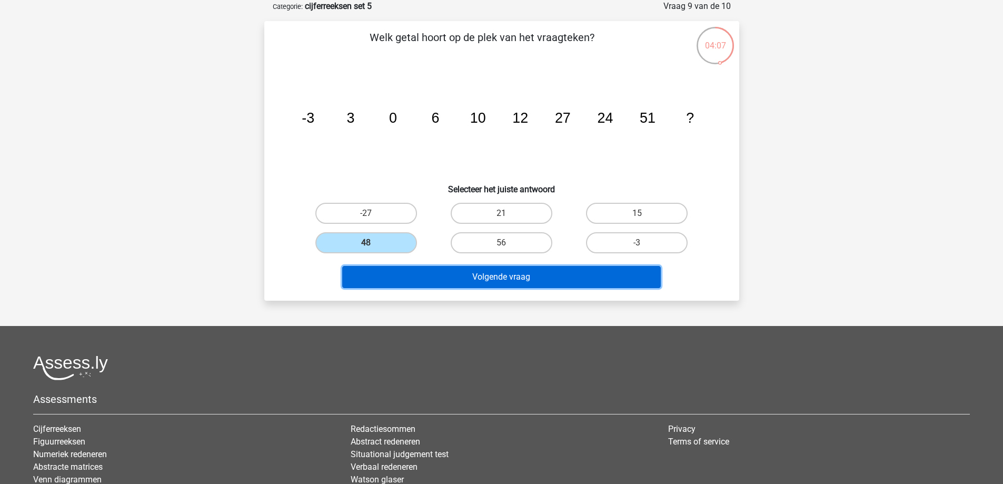
click at [417, 278] on button "Volgende vraag" at bounding box center [501, 277] width 319 height 22
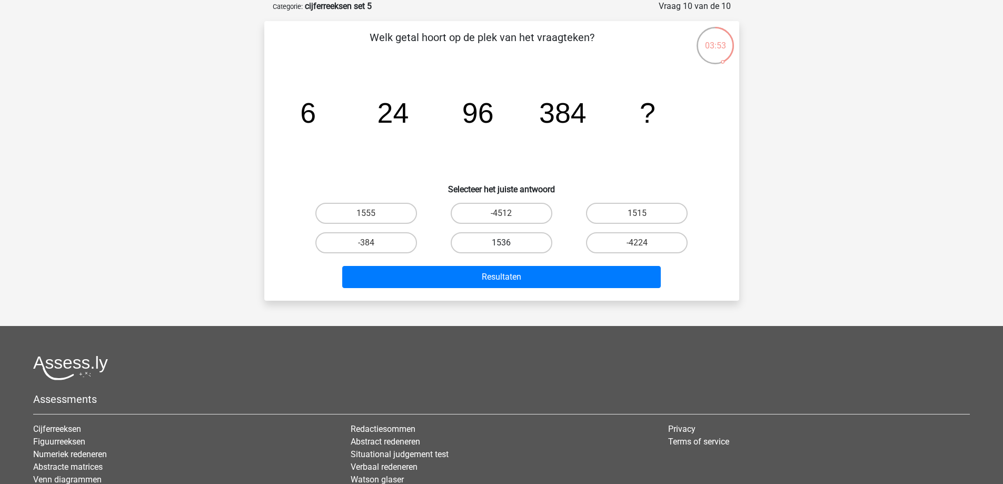
click at [477, 247] on label "1536" at bounding box center [502, 242] width 102 height 21
click at [501, 247] on input "1536" at bounding box center [504, 246] width 7 height 7
radio input "true"
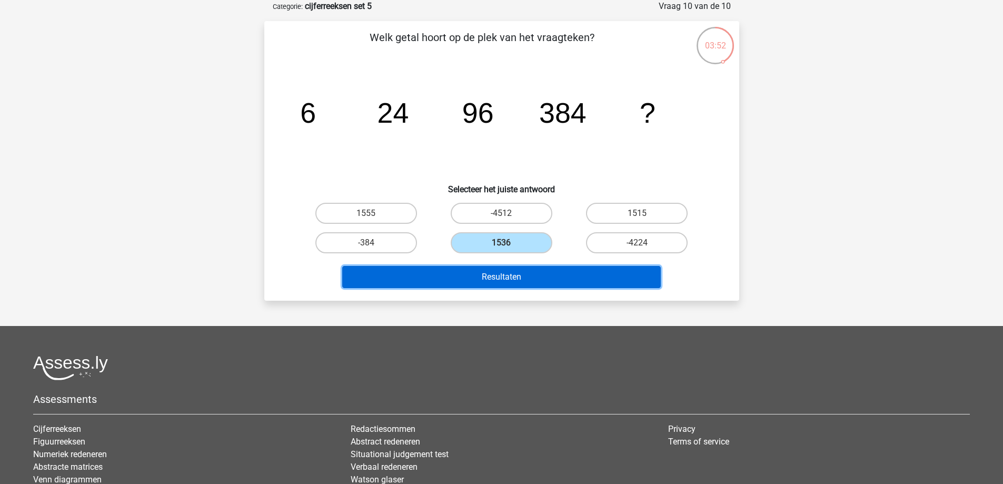
click at [483, 266] on button "Resultaten" at bounding box center [501, 277] width 319 height 22
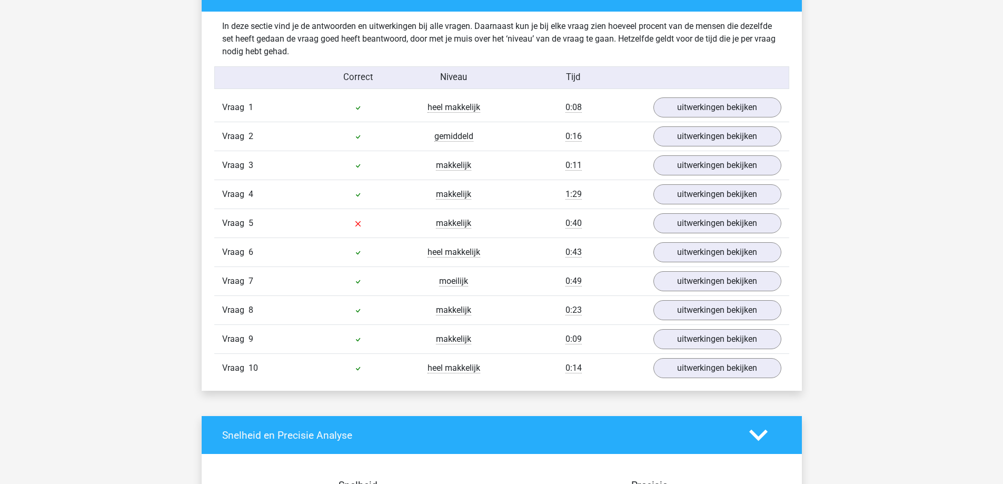
scroll to position [790, 0]
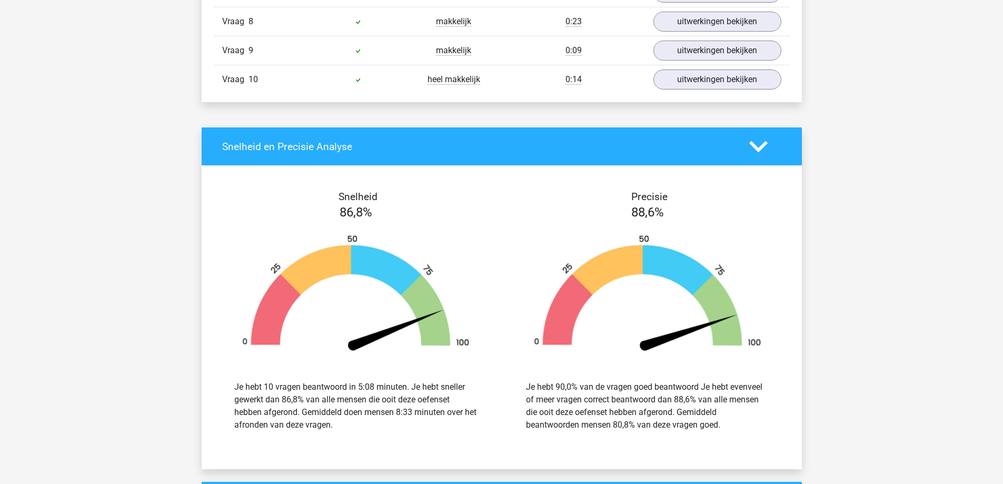
click at [202, 333] on div "Kies premium M [EMAIL_ADDRESS][DOMAIN_NAME]" at bounding box center [501, 55] width 1003 height 2322
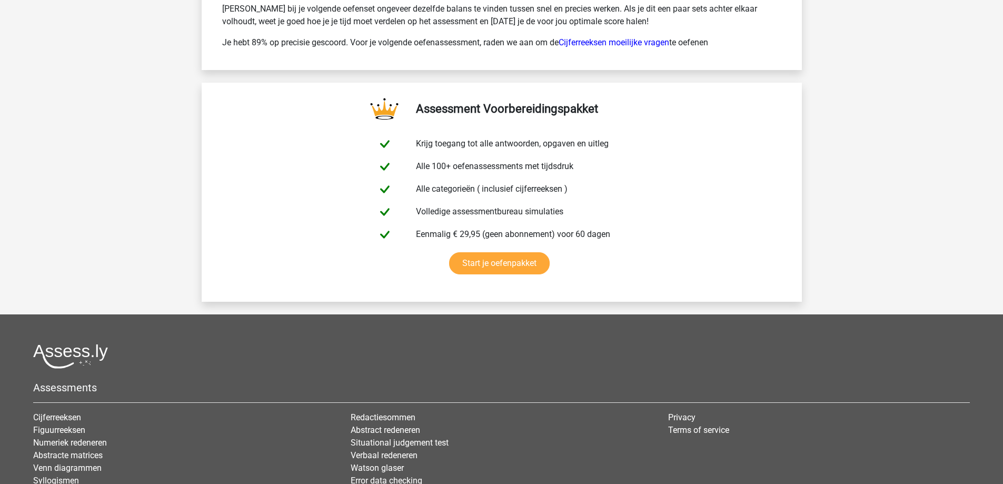
scroll to position [1738, 0]
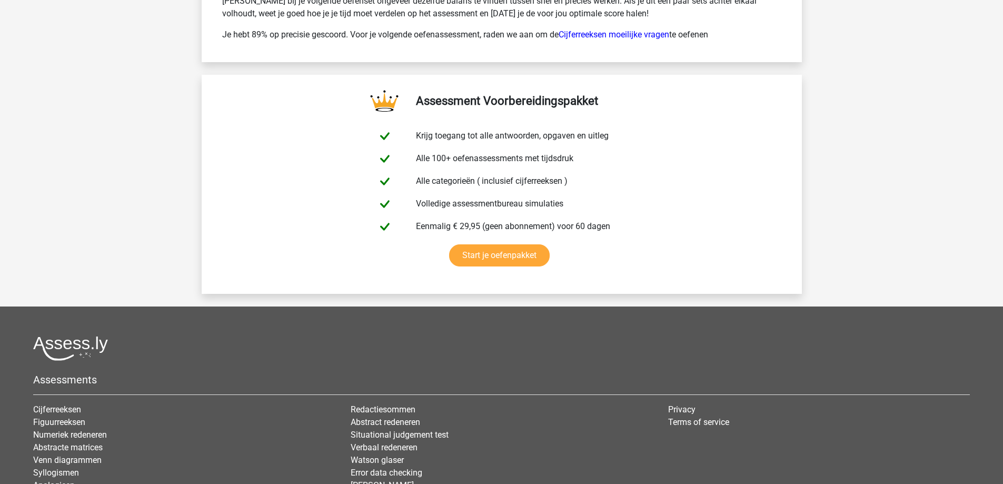
drag, startPoint x: 28, startPoint y: 197, endPoint x: 29, endPoint y: 68, distance: 129.6
